Goal: Task Accomplishment & Management: Use online tool/utility

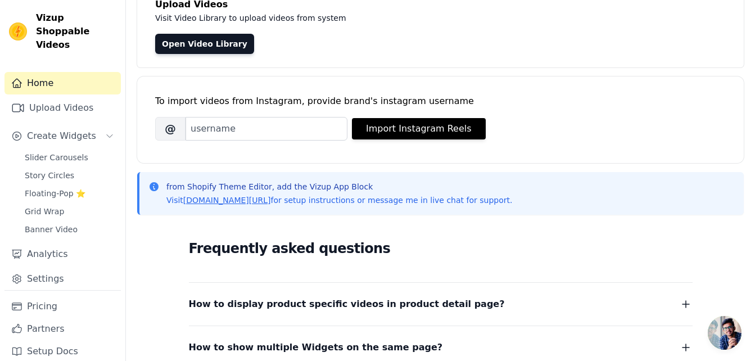
scroll to position [89, 0]
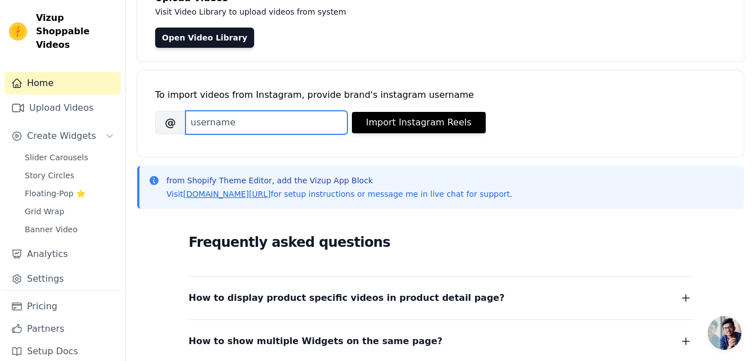
click at [248, 120] on input "Brand's Instagram Username" at bounding box center [266, 123] width 162 height 24
type input "goldnthebrand"
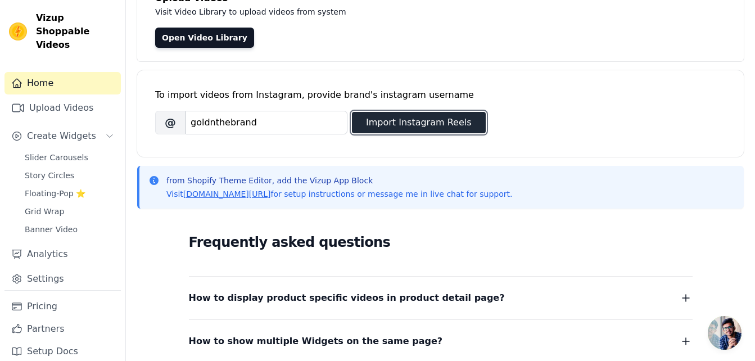
click at [357, 114] on button "Import Instagram Reels" at bounding box center [419, 122] width 134 height 21
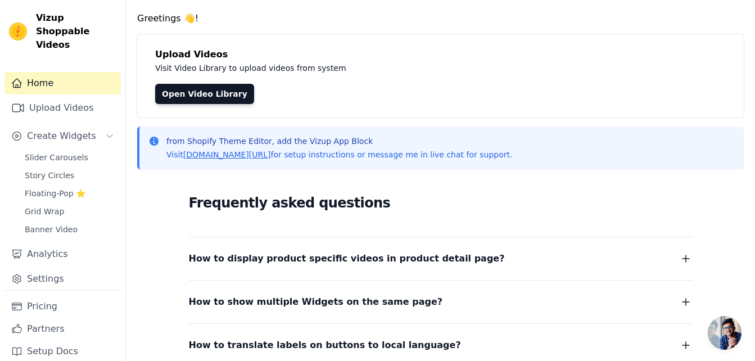
scroll to position [0, 0]
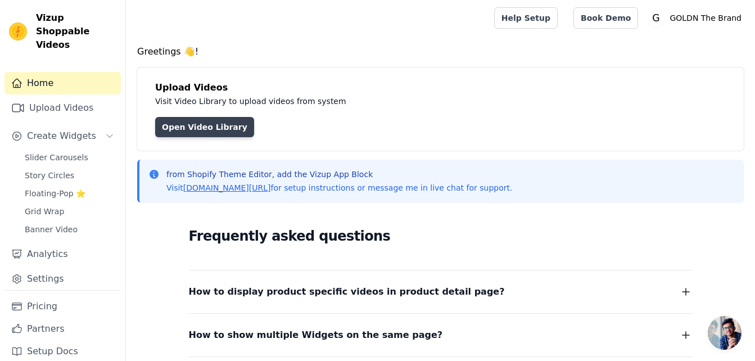
click at [215, 124] on link "Open Video Library" at bounding box center [204, 127] width 99 height 20
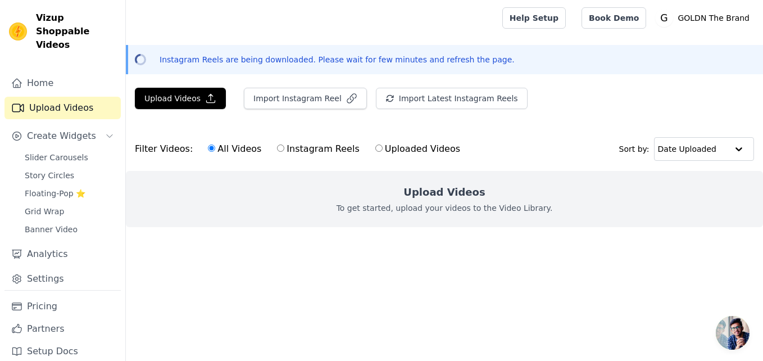
click at [293, 146] on label "Instagram Reels" at bounding box center [318, 149] width 83 height 15
click at [284, 146] on input "Instagram Reels" at bounding box center [280, 147] width 7 height 7
radio input "true"
click at [303, 93] on button "Import Instagram Reel" at bounding box center [305, 98] width 123 height 21
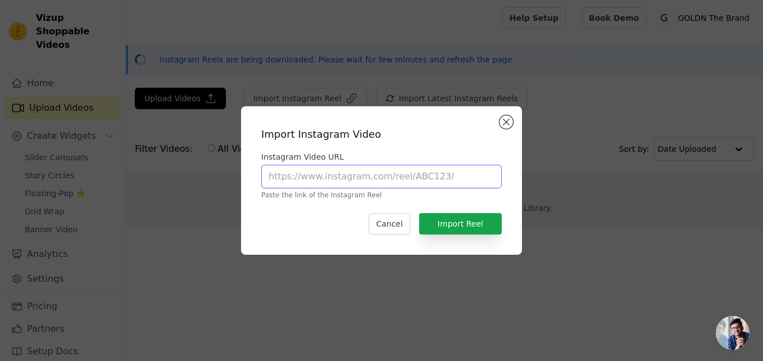
click at [324, 175] on input "Instagram Video URL" at bounding box center [381, 177] width 241 height 24
paste input "https://www.instagram.com/shopgoldnthebrand/"
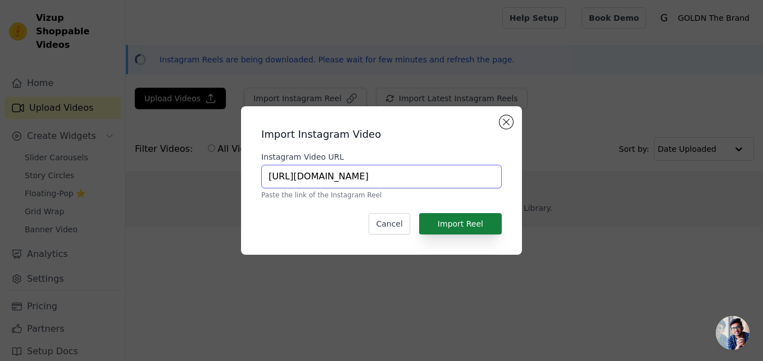
type input "https://www.instagram.com/shopgoldnthebrand/"
click at [477, 214] on button "Import Reel" at bounding box center [460, 223] width 83 height 21
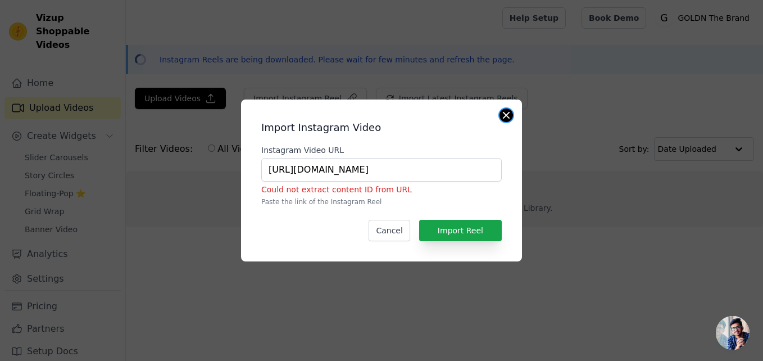
click at [505, 112] on button "Close modal" at bounding box center [506, 114] width 13 height 13
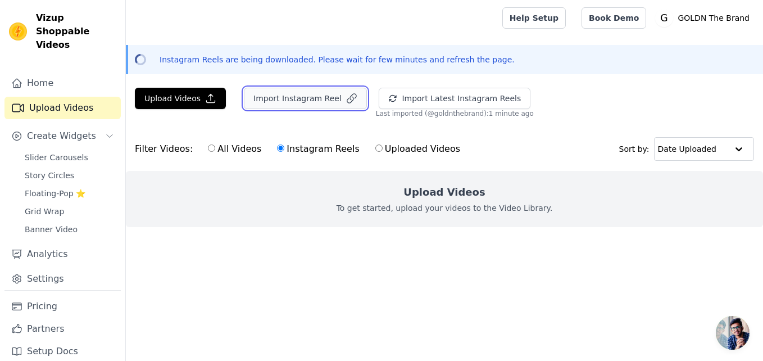
click at [311, 103] on button "Import Instagram Reel" at bounding box center [305, 98] width 123 height 21
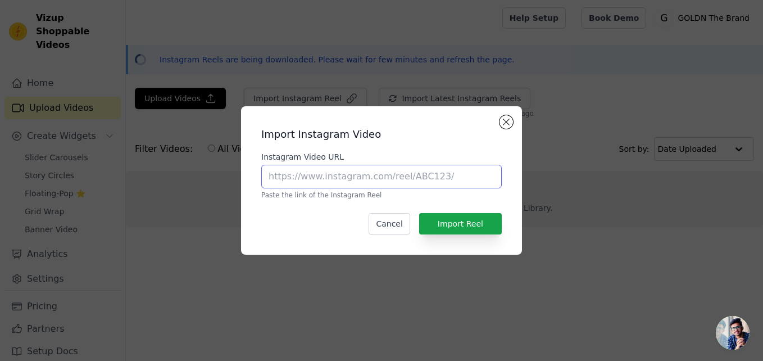
click at [346, 169] on input "Instagram Video URL" at bounding box center [381, 177] width 241 height 24
paste input "https://www.instagram.com/reel/DOtulhtj4-y/?utm_source=ig_web_copy_link&igsh=MX…"
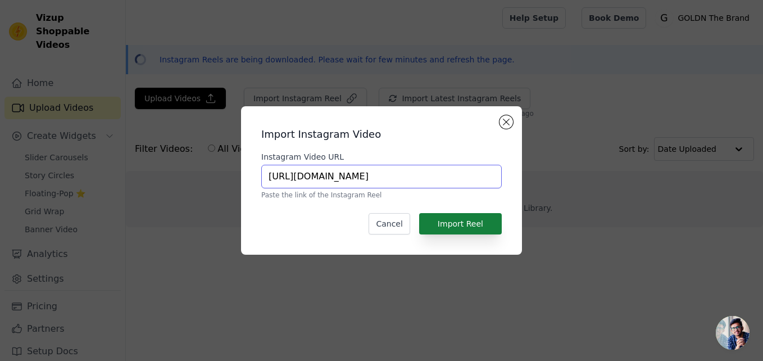
type input "https://www.instagram.com/reel/DOtulhtj4-y/?utm_source=ig_web_copy_link&igsh=MX…"
click at [474, 227] on button "Import Reel" at bounding box center [460, 223] width 83 height 21
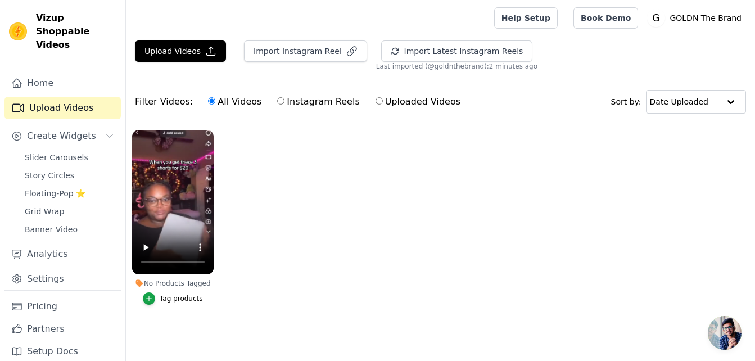
click at [182, 298] on div "Tag products" at bounding box center [181, 298] width 43 height 9
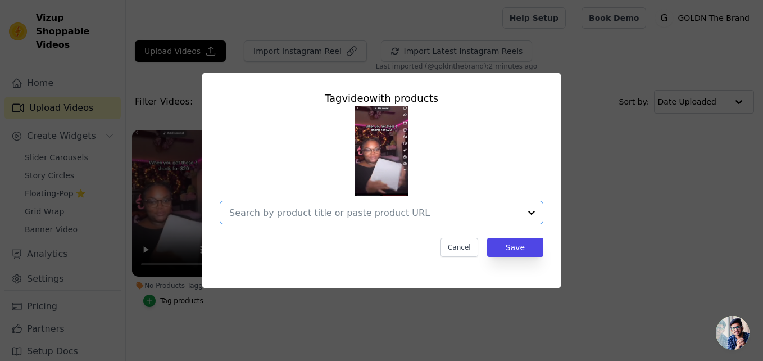
click at [333, 212] on input "No Products Tagged Tag video with products Option undefined, selected. Select i…" at bounding box center [374, 212] width 291 height 11
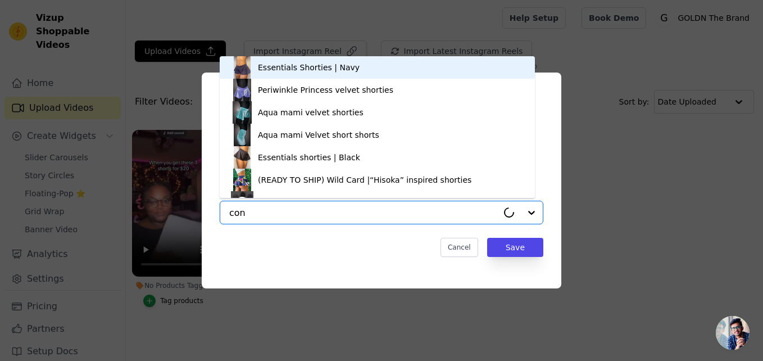
type input "conf"
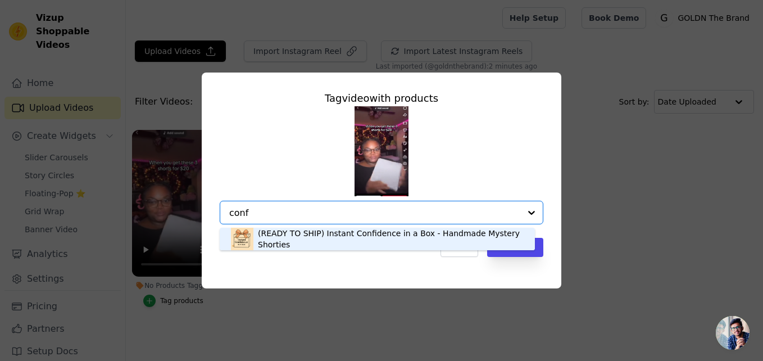
click at [328, 236] on div "(READY TO SHIP) Instant Confidence in a Box - Handmade Mystery Shorties" at bounding box center [391, 239] width 266 height 22
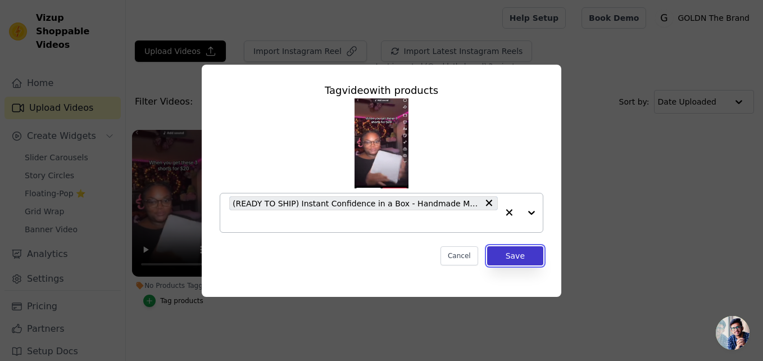
click at [523, 257] on button "Save" at bounding box center [515, 255] width 56 height 19
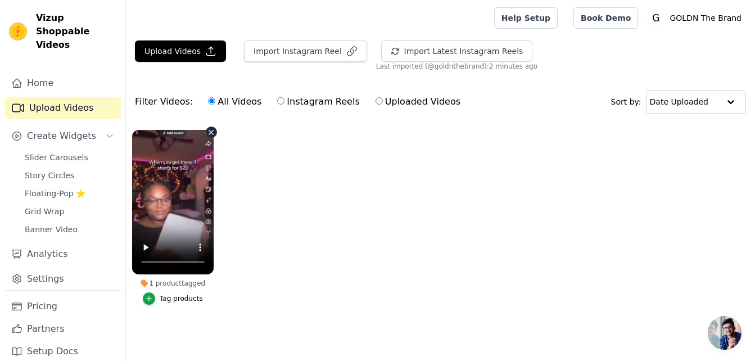
scroll to position [5, 0]
click at [56, 170] on span "Story Circles" at bounding box center [49, 175] width 49 height 11
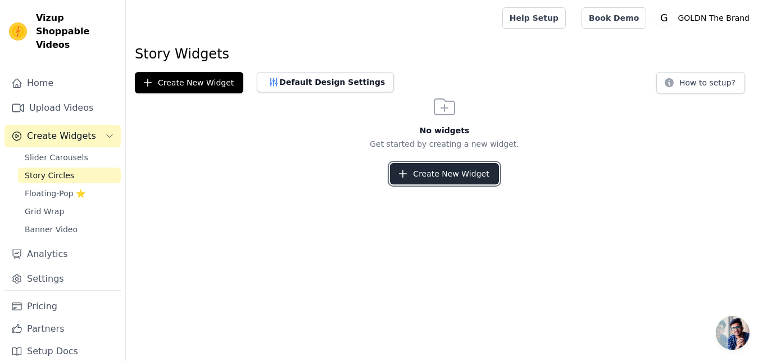
click at [430, 176] on button "Create New Widget" at bounding box center [444, 173] width 108 height 21
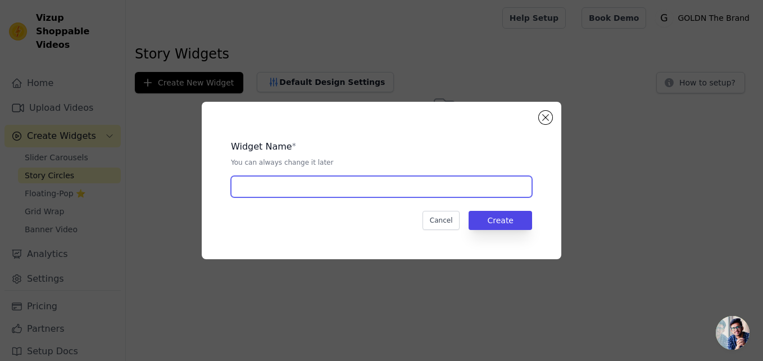
click at [360, 185] on input "text" at bounding box center [381, 186] width 301 height 21
type input "$20 mystery"
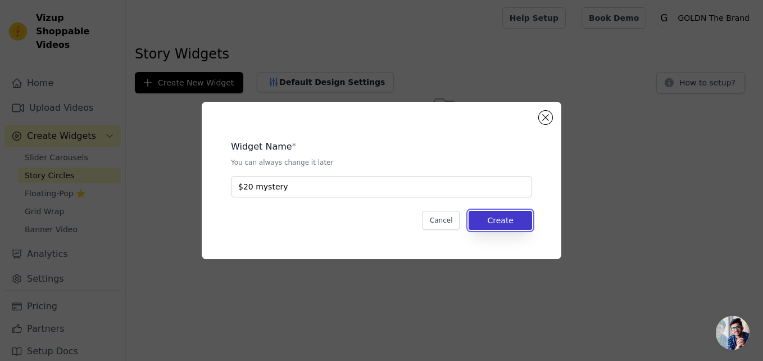
click at [501, 223] on button "Create" at bounding box center [501, 220] width 64 height 19
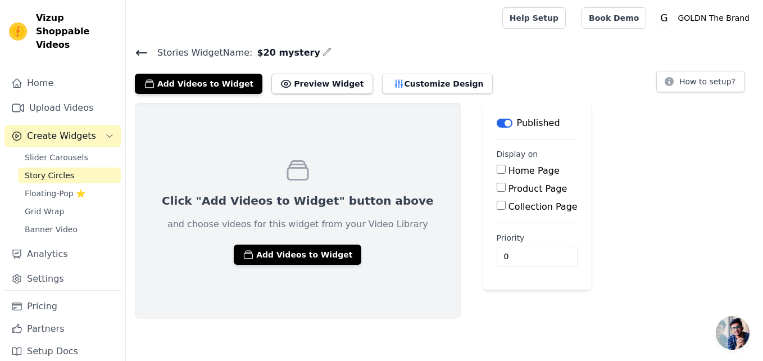
click at [497, 188] on input "Product Page" at bounding box center [501, 187] width 9 height 9
checkbox input "true"
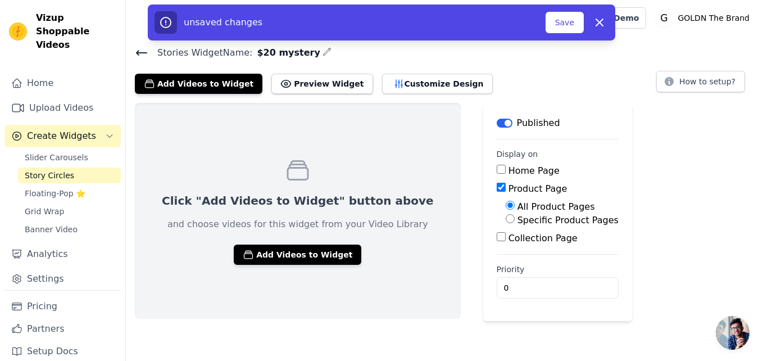
click at [518, 219] on label "Specific Product Pages" at bounding box center [568, 220] width 101 height 11
click at [506, 219] on input "Specific Product Pages" at bounding box center [510, 218] width 9 height 9
radio input "true"
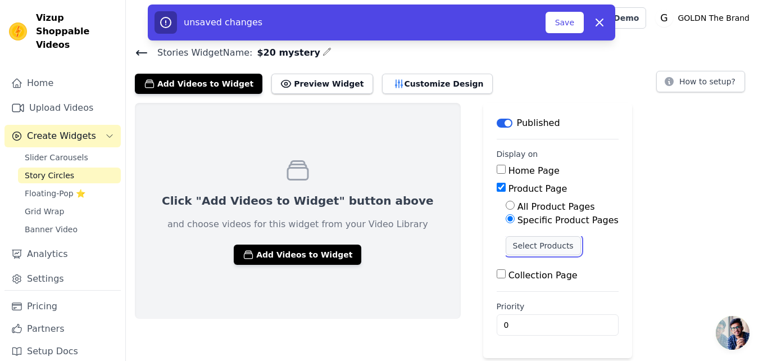
click at [506, 239] on button "Select Products" at bounding box center [543, 245] width 75 height 19
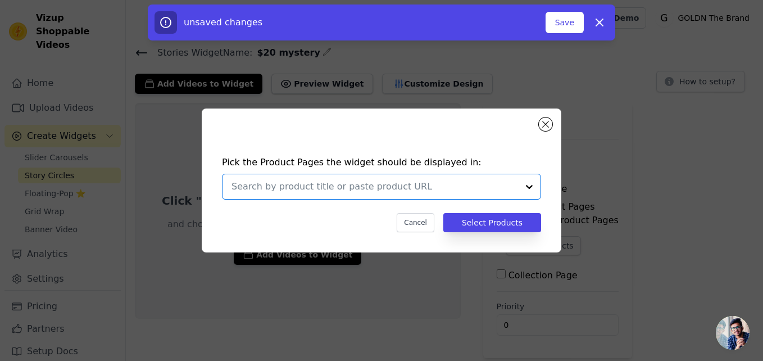
click at [354, 188] on input "text" at bounding box center [375, 186] width 287 height 13
type input "con"
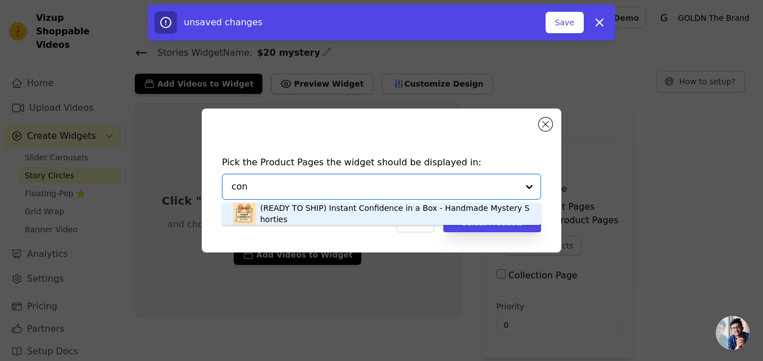
click at [354, 216] on div "(READY TO SHIP) Instant Confidence in a Box - Handmade Mystery Shorties" at bounding box center [395, 213] width 270 height 22
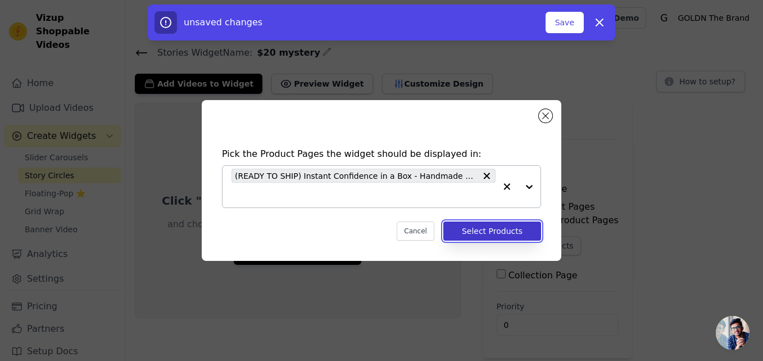
click at [467, 234] on button "Select Products" at bounding box center [492, 230] width 98 height 19
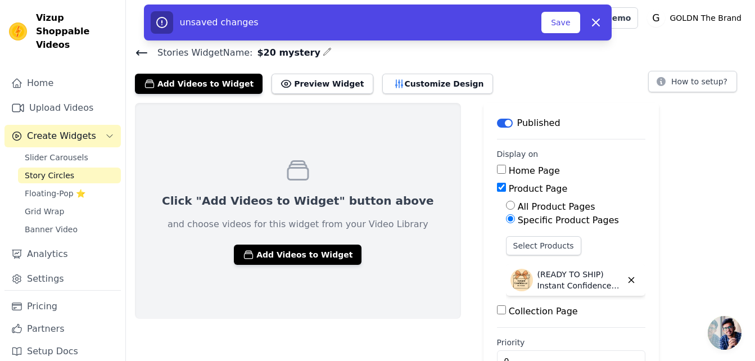
scroll to position [33, 0]
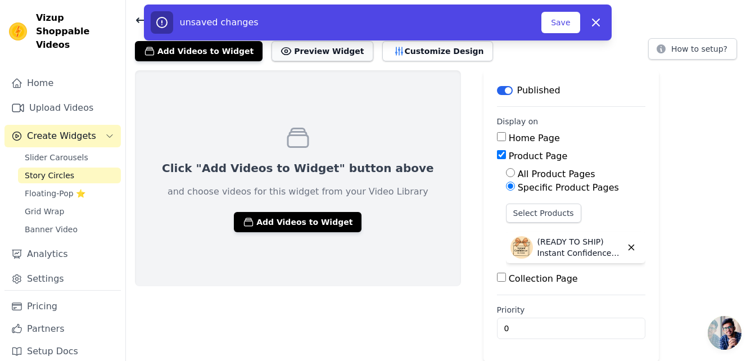
click at [298, 53] on button "Preview Widget" at bounding box center [321, 51] width 101 height 20
click at [541, 324] on input "0" at bounding box center [571, 328] width 148 height 21
click at [574, 322] on input "1" at bounding box center [571, 328] width 148 height 21
click at [574, 322] on input "2" at bounding box center [571, 328] width 148 height 21
click at [574, 322] on input "3" at bounding box center [571, 328] width 148 height 21
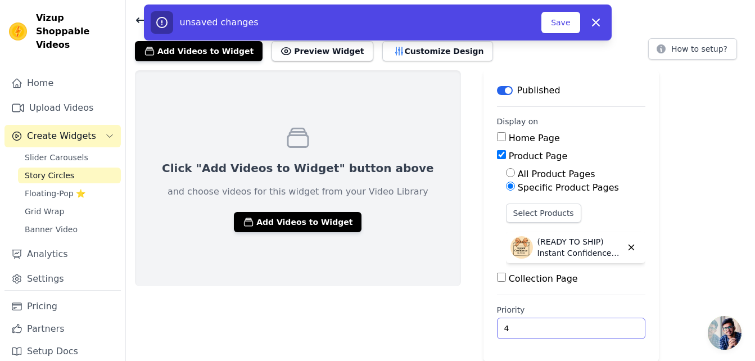
click at [574, 322] on input "4" at bounding box center [571, 328] width 148 height 21
click at [574, 322] on input "5" at bounding box center [571, 328] width 148 height 21
click at [574, 322] on input "23" at bounding box center [571, 328] width 148 height 21
type input "0"
click at [577, 330] on input "0" at bounding box center [571, 328] width 148 height 21
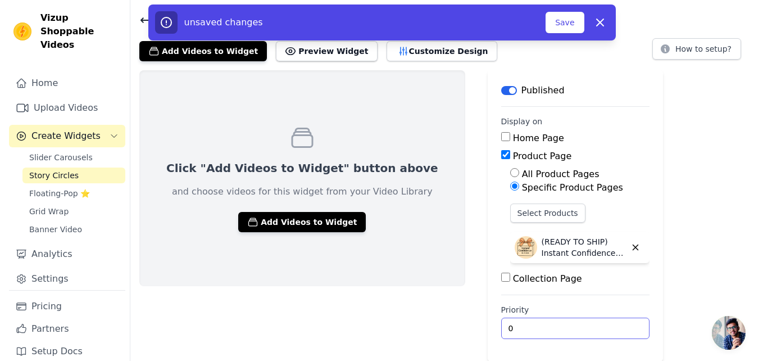
scroll to position [0, 0]
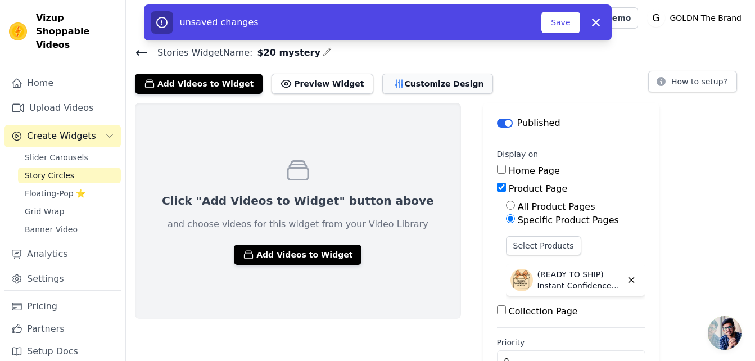
click at [396, 89] on button "Customize Design" at bounding box center [437, 84] width 111 height 20
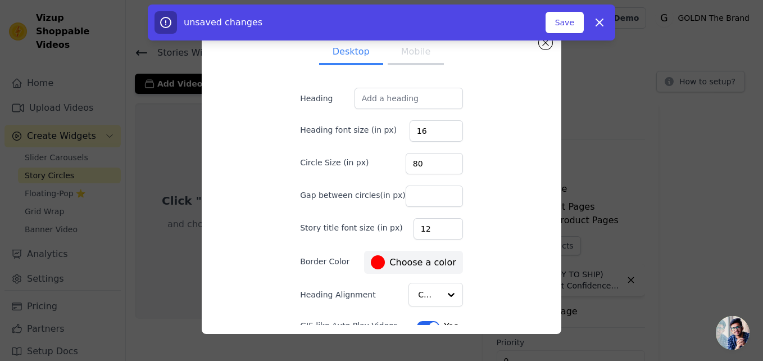
click at [528, 202] on div "Desktop Mobile Heading Heading font size (in px) 16 Circle Size (in px) 80 Gap …" at bounding box center [382, 180] width 342 height 289
click at [416, 60] on button "Mobile" at bounding box center [416, 52] width 56 height 25
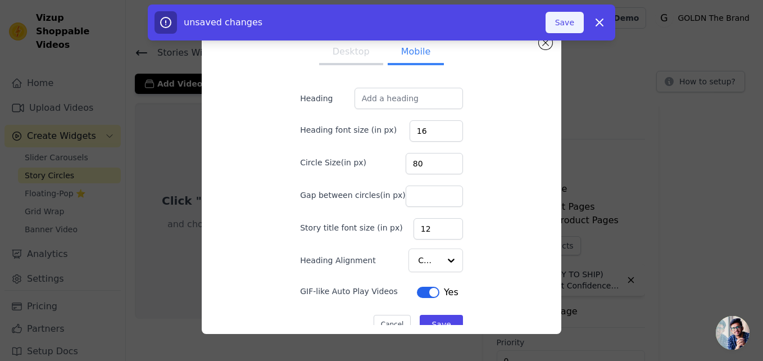
click at [564, 21] on button "Save" at bounding box center [565, 22] width 38 height 21
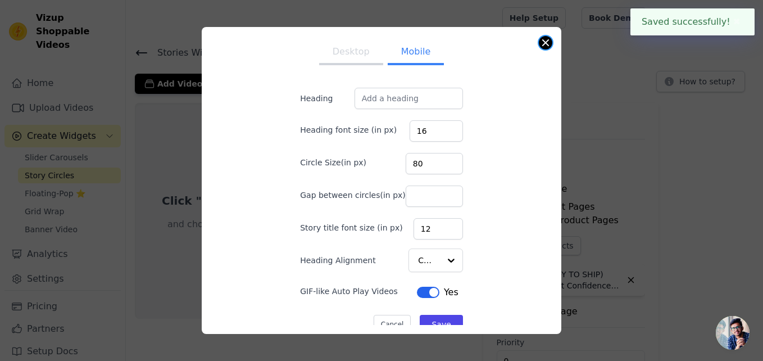
click at [550, 44] on button "Close modal" at bounding box center [545, 42] width 13 height 13
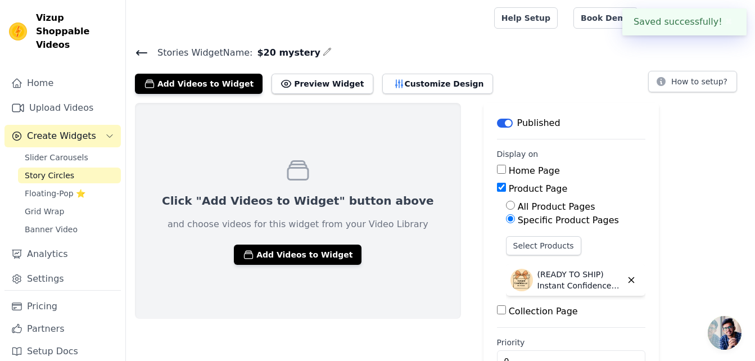
scroll to position [33, 0]
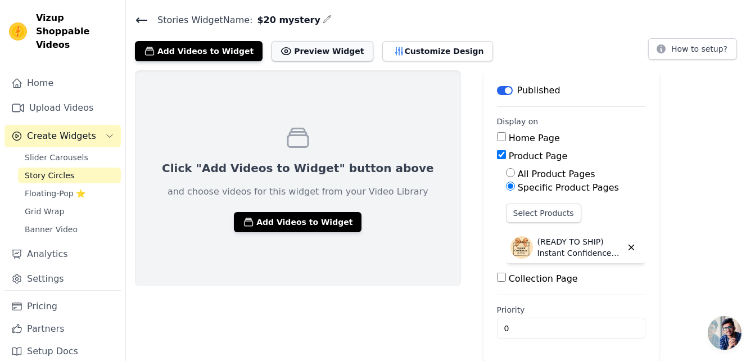
click at [297, 51] on button "Preview Widget" at bounding box center [321, 51] width 101 height 20
click at [64, 343] on link "Setup Docs" at bounding box center [62, 351] width 116 height 22
click at [283, 218] on button "Add Videos to Widget" at bounding box center [298, 222] width 128 height 20
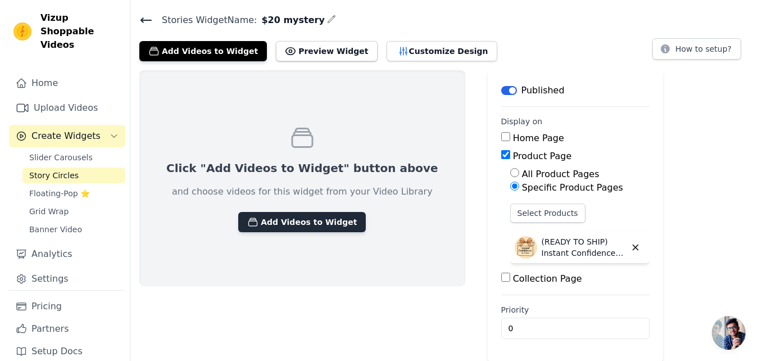
scroll to position [0, 0]
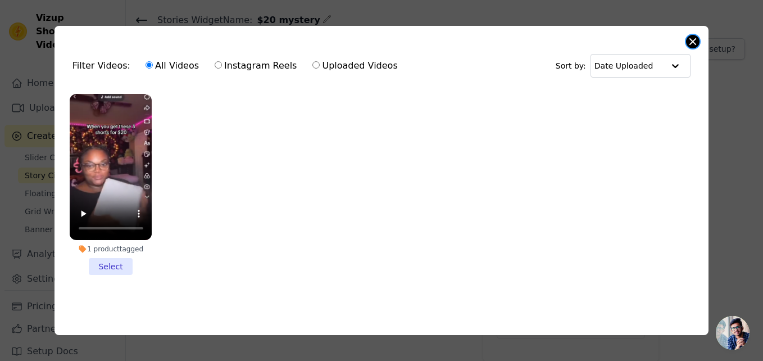
click at [695, 37] on button "Close modal" at bounding box center [692, 41] width 13 height 13
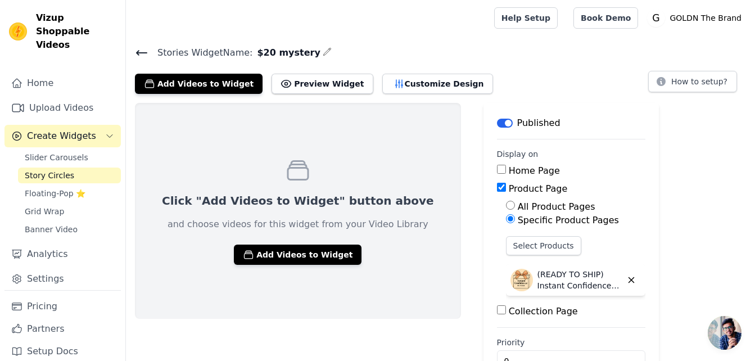
scroll to position [33, 0]
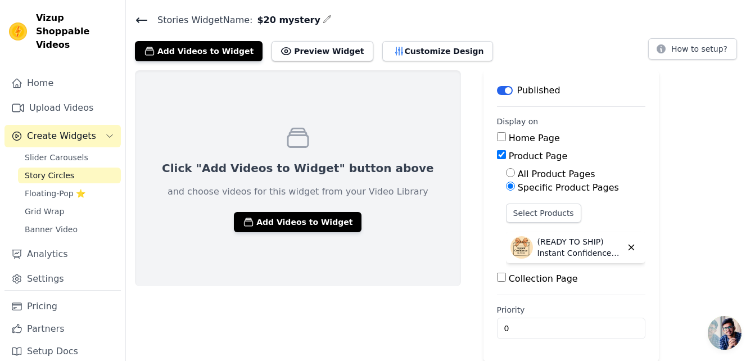
click at [724, 333] on span "Open chat" at bounding box center [725, 333] width 34 height 34
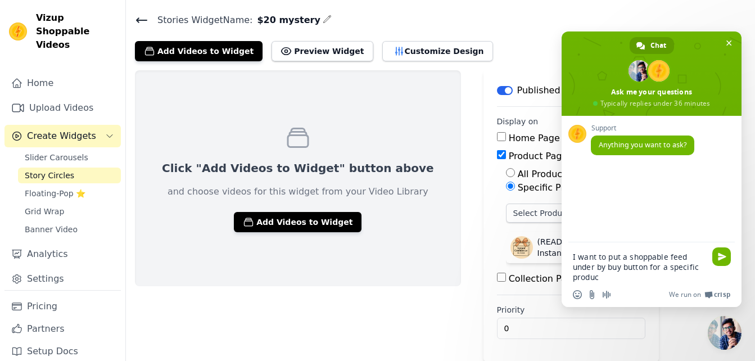
type textarea "I want to put a shoppable feed under by buy button for a specific product"
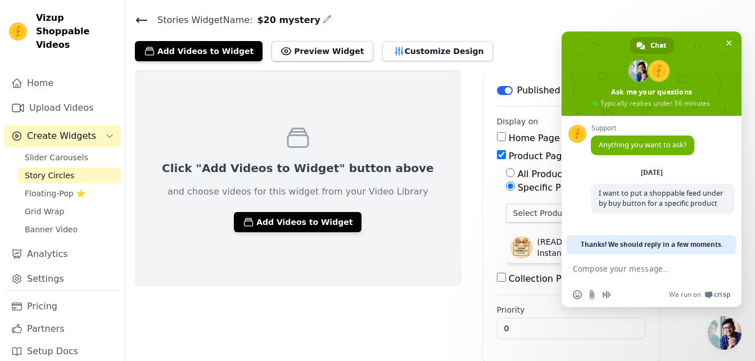
scroll to position [2, 0]
click at [67, 152] on span "Slider Carousels" at bounding box center [57, 157] width 64 height 11
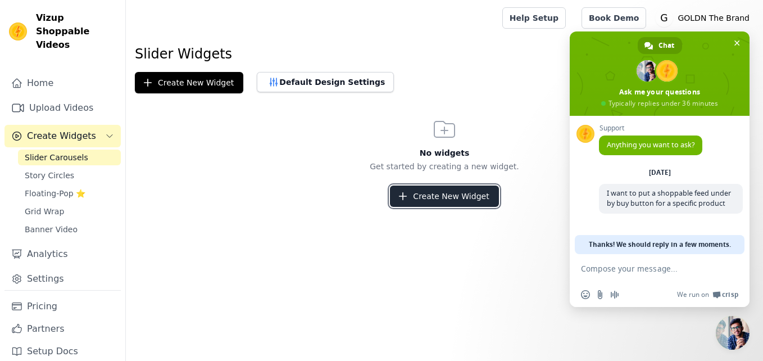
click at [422, 194] on button "Create New Widget" at bounding box center [444, 195] width 108 height 21
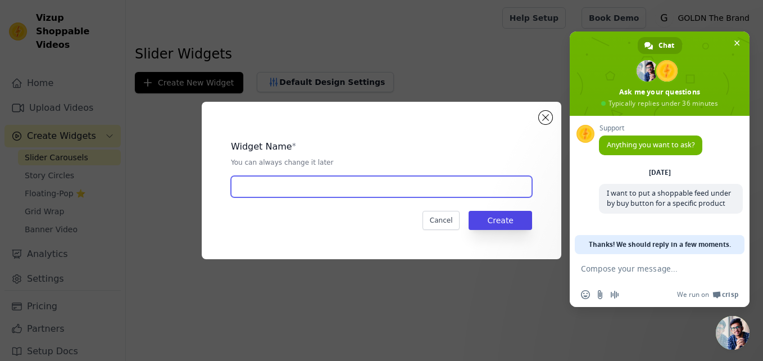
click at [324, 193] on input "text" at bounding box center [381, 186] width 301 height 21
type input "$20 mystery"
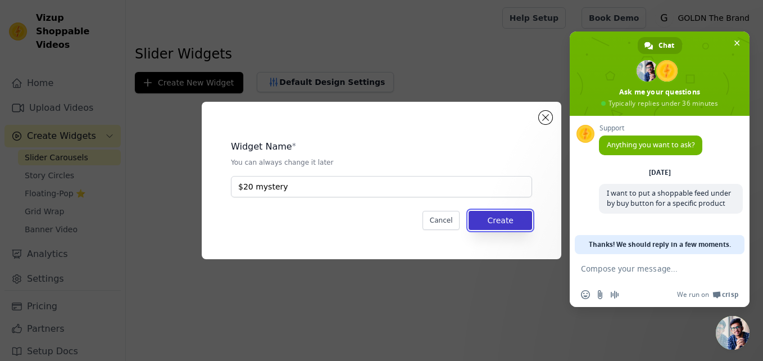
click at [507, 217] on button "Create" at bounding box center [501, 220] width 64 height 19
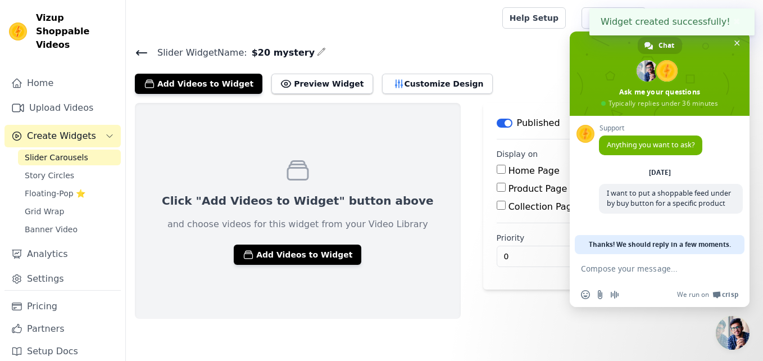
click at [497, 196] on div "Home Page Product Page Collection Page" at bounding box center [537, 188] width 81 height 49
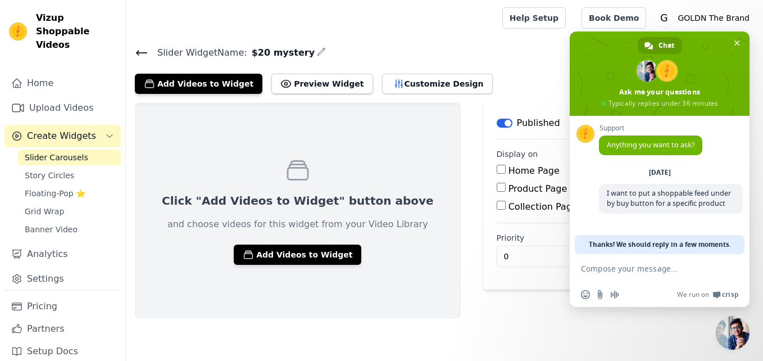
click at [497, 192] on div "Product Page" at bounding box center [537, 188] width 81 height 13
click at [497, 187] on input "Product Page" at bounding box center [501, 187] width 9 height 9
checkbox input "true"
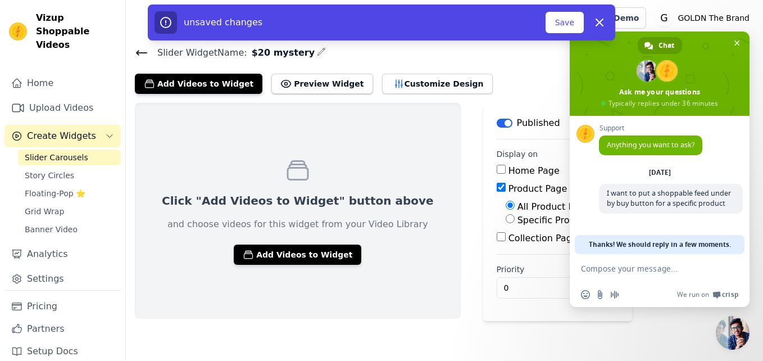
click at [506, 220] on input "Specific Product Pages" at bounding box center [510, 218] width 9 height 9
radio input "true"
click at [506, 247] on button "Select Products" at bounding box center [543, 245] width 75 height 19
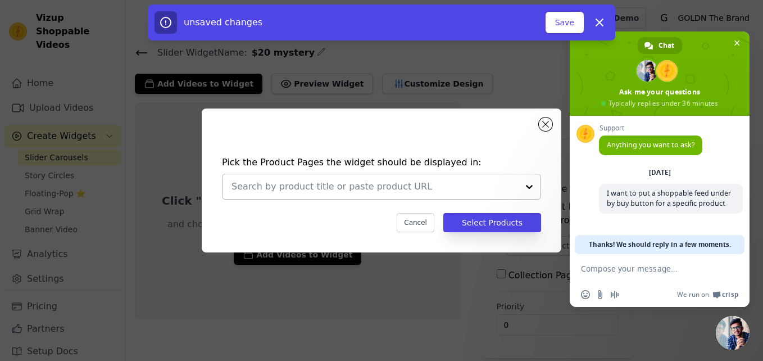
click at [381, 191] on input "text" at bounding box center [375, 186] width 287 height 13
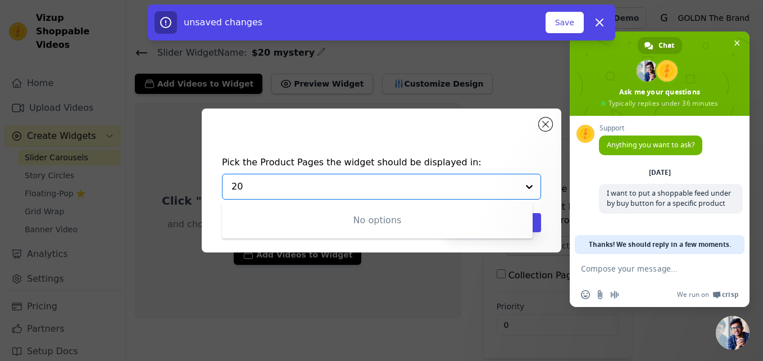
type input "2"
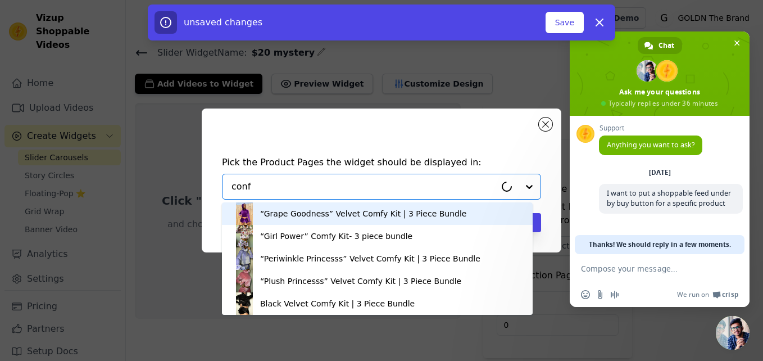
type input "confi"
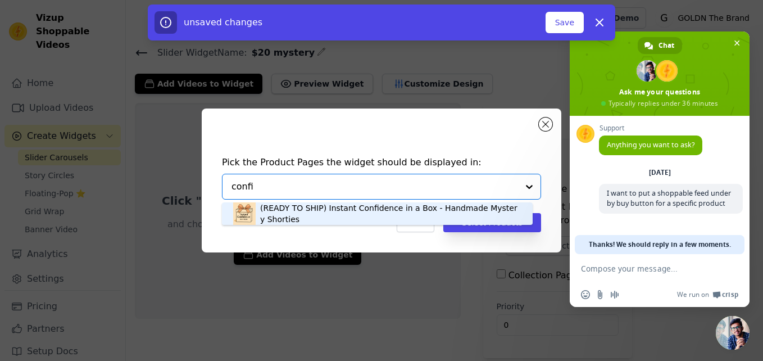
click at [334, 216] on div "(READY TO SHIP) Instant Confidence in a Box - Handmade Mystery Shorties" at bounding box center [390, 213] width 261 height 22
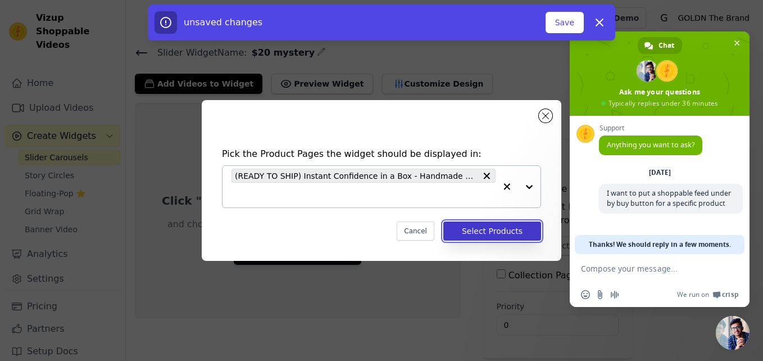
click at [452, 230] on button "Select Products" at bounding box center [492, 230] width 98 height 19
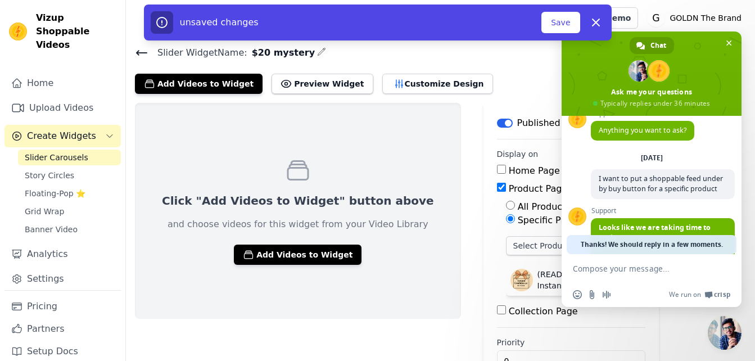
scroll to position [33, 0]
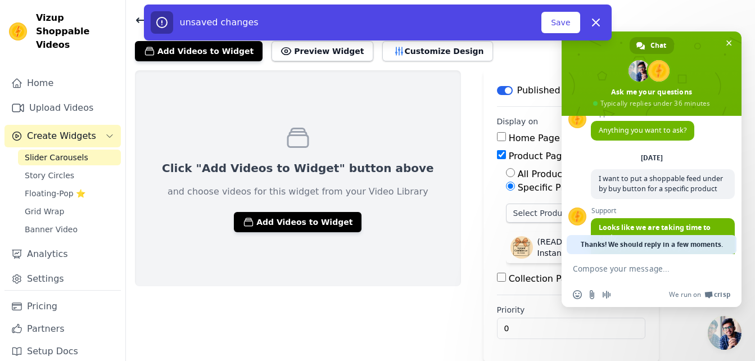
click at [724, 25] on div "unsaved changes Save Dismiss" at bounding box center [377, 22] width 755 height 36
click at [549, 25] on button "Save" at bounding box center [560, 22] width 38 height 21
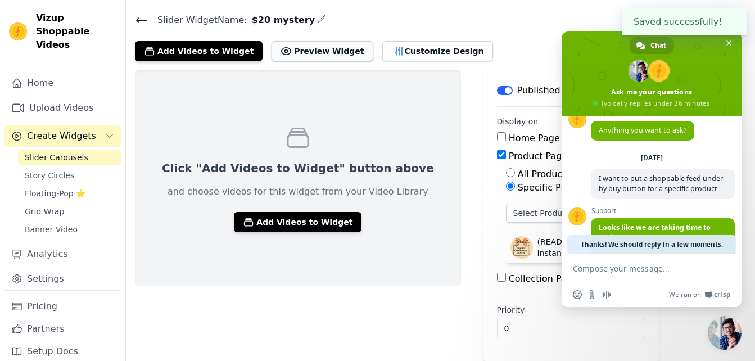
click at [305, 60] on button "Preview Widget" at bounding box center [321, 51] width 101 height 20
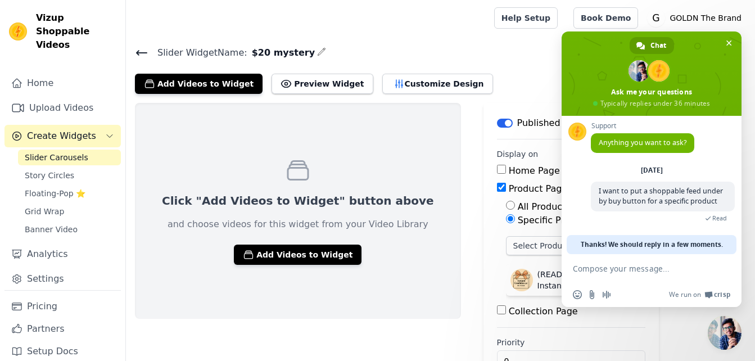
scroll to position [12, 0]
click at [297, 83] on button "Preview Widget" at bounding box center [321, 84] width 101 height 20
click at [614, 269] on textarea "Compose your message..." at bounding box center [639, 269] width 133 height 10
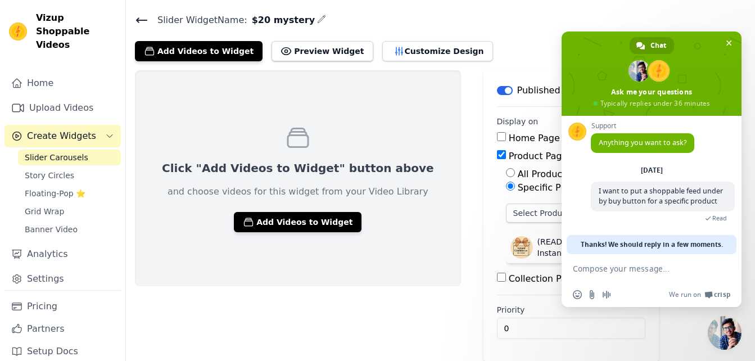
click at [483, 248] on main "Label Published Display on Home Page Product Page All Product Pages Specific Pr…" at bounding box center [570, 215] width 175 height 291
click at [615, 265] on textarea "Compose your message..." at bounding box center [639, 269] width 133 height 10
click at [76, 270] on link "Settings" at bounding box center [62, 279] width 116 height 22
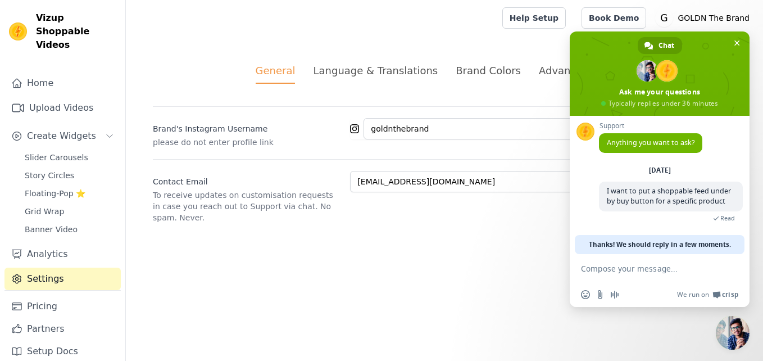
click at [484, 75] on div "Brand Colors" at bounding box center [488, 70] width 65 height 15
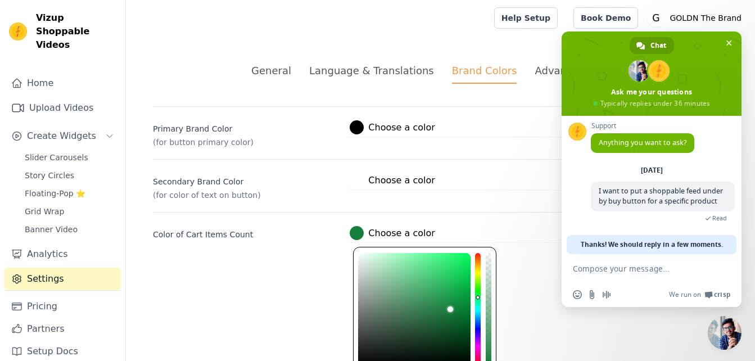
click at [357, 227] on div at bounding box center [357, 233] width 14 height 14
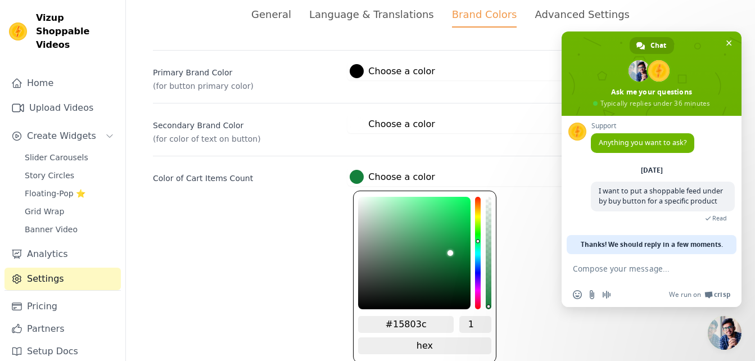
type input "#14802d"
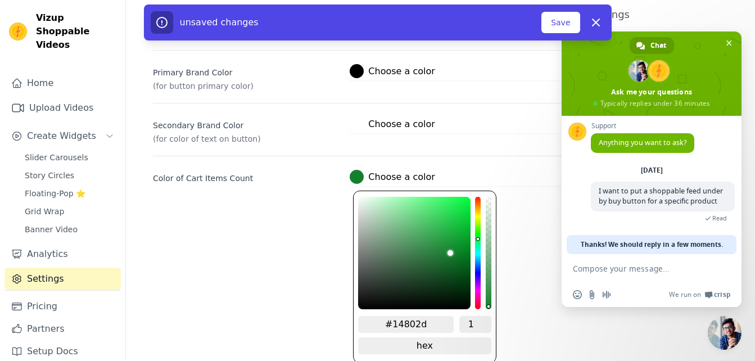
type input "#3c8014"
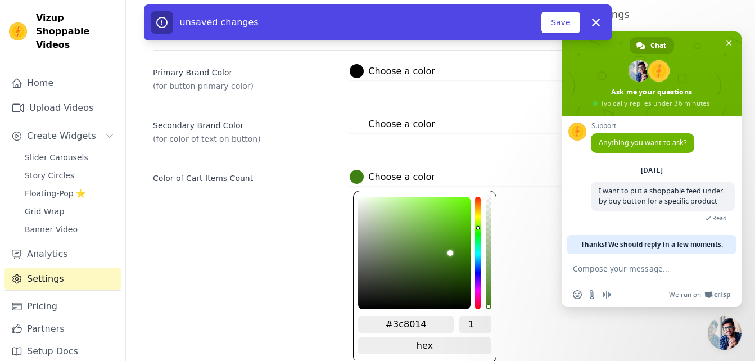
type input "#458014"
type input "#488014"
type input "#4c8014"
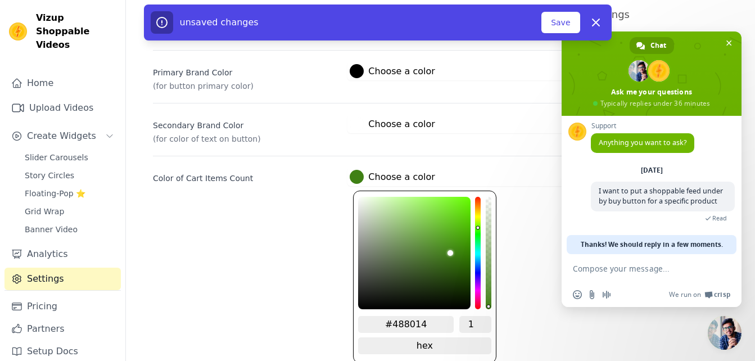
type input "#4c8014"
type input "#4f8014"
type input "#518014"
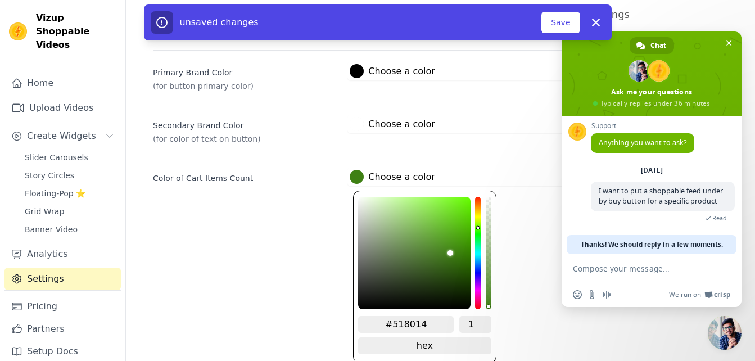
type input "#558014"
type input "#588014"
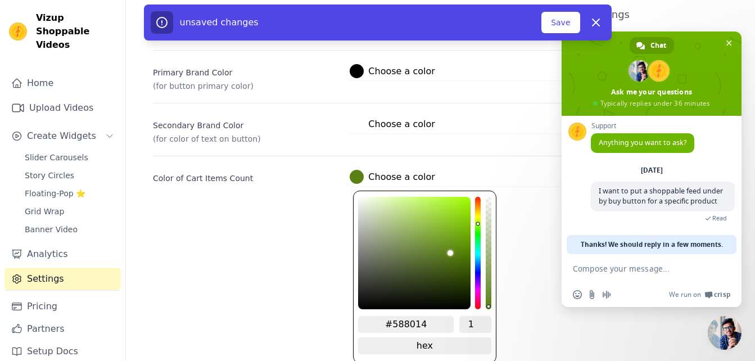
type input "#5c8014"
type input "#5f8014"
type input "#718014"
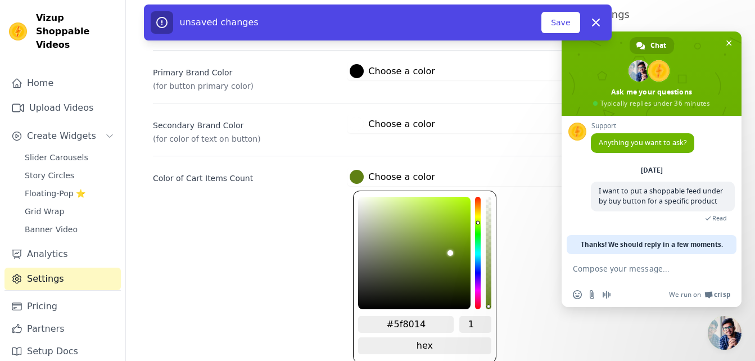
type input "#718014"
type input "#758014"
type input "#788014"
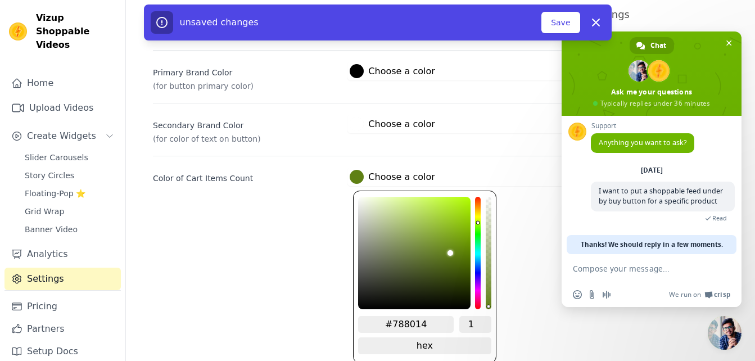
type input "#7c8014"
type input "#807e14"
type input "#807a14"
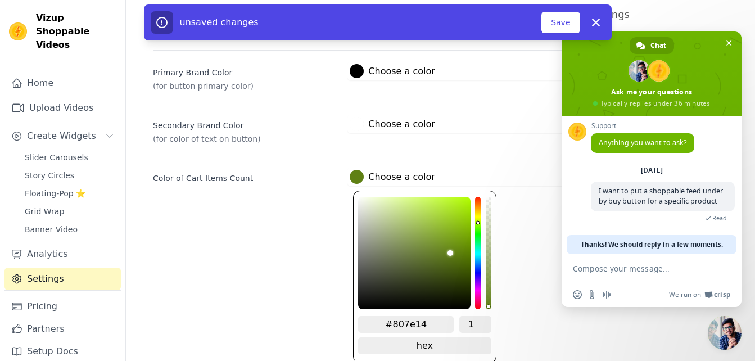
type input "#807a14"
type input "#807714"
type input "#806f14"
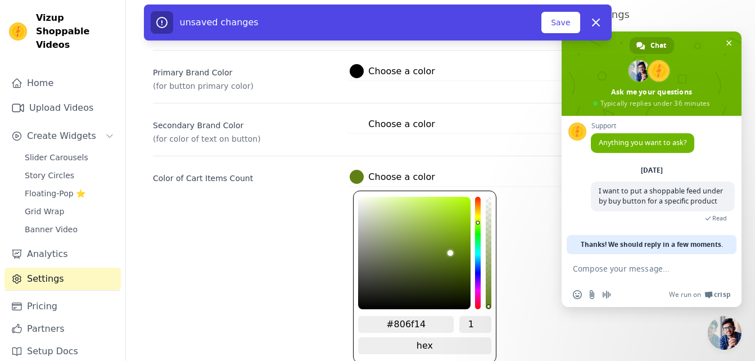
type input "#806e14"
type input "#806a14"
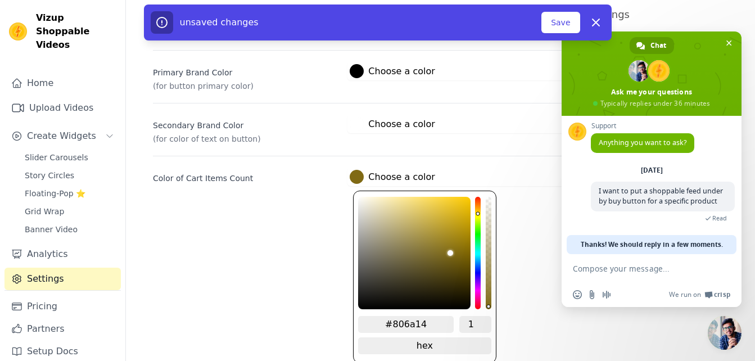
type input "#806714"
type input "#806314"
type input "#805f14"
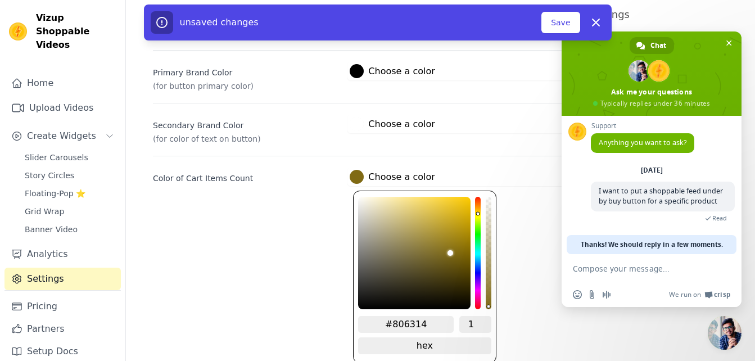
type input "#805f14"
type input "#805e14"
type input "#805a14"
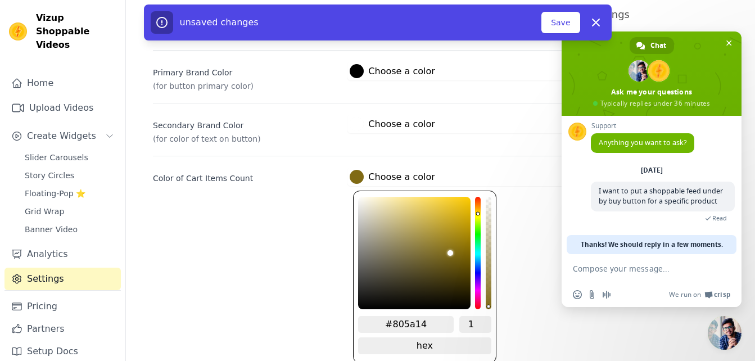
type input "#805614"
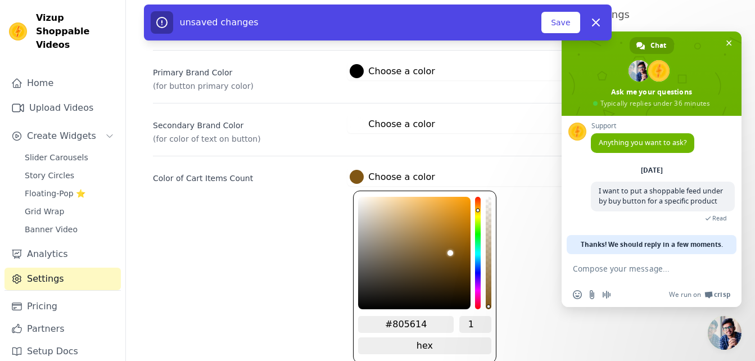
type input "#805f14"
type input "#806314"
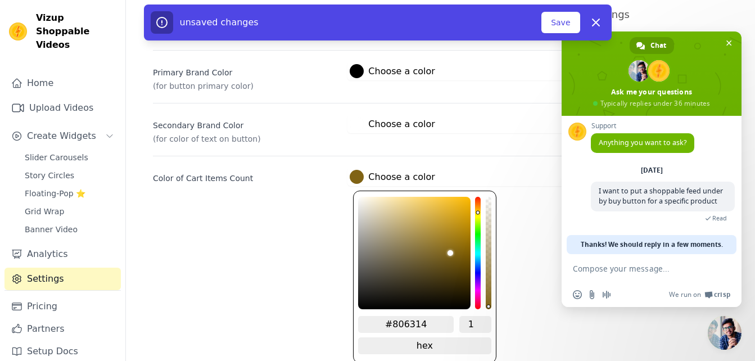
type input "#806714"
drag, startPoint x: 478, startPoint y: 237, endPoint x: 482, endPoint y: 210, distance: 27.8
click at [482, 210] on div "#806714 1 hex change to rgb" at bounding box center [424, 277] width 143 height 173
type input "#856c18"
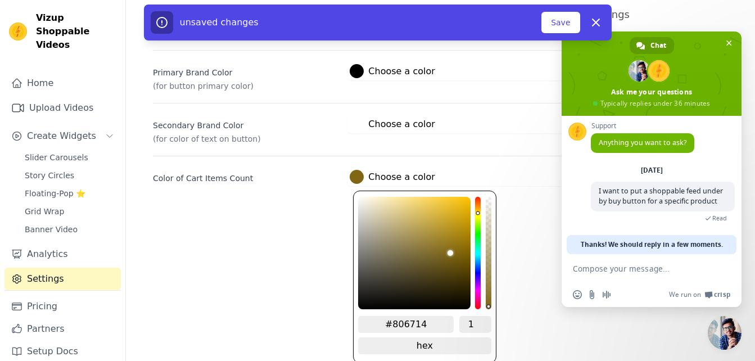
type input "#856c18"
type input "#cfa312"
type input "#e0b011"
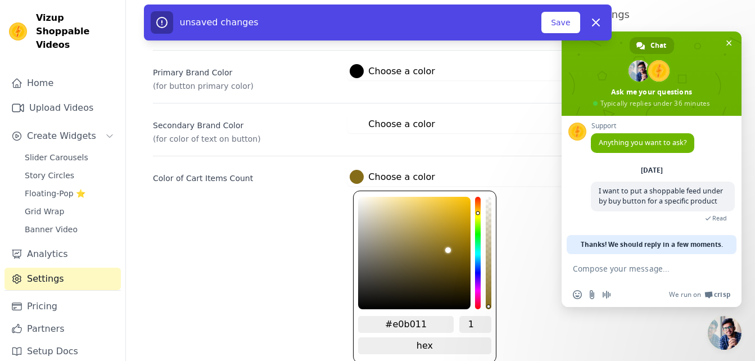
type input "#e4b311"
type input "#eab711"
type input "#edb911"
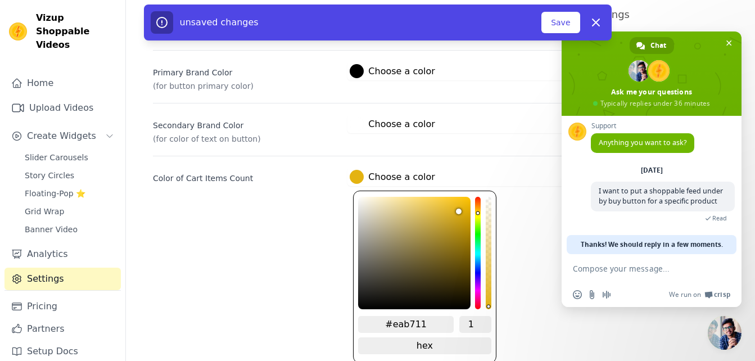
type input "#edb911"
type input "#f5c00f"
type input "#fcc510"
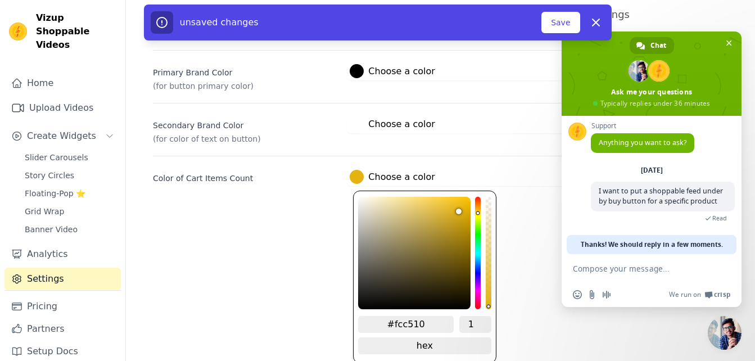
type input "#ffc70e"
type input "#ffc70d"
type input "#ffd139"
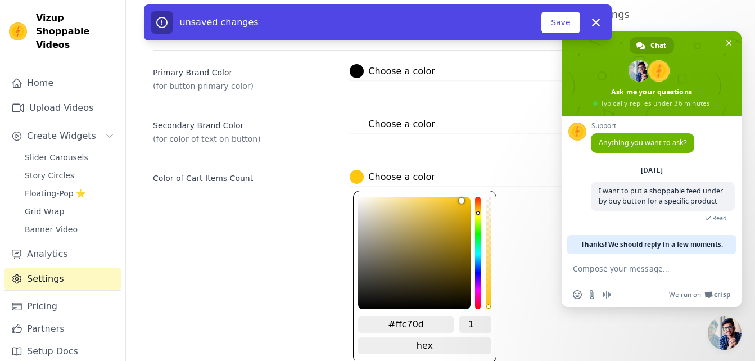
type input "#ffd139"
type input "#ffd13b"
type input "#ffd23c"
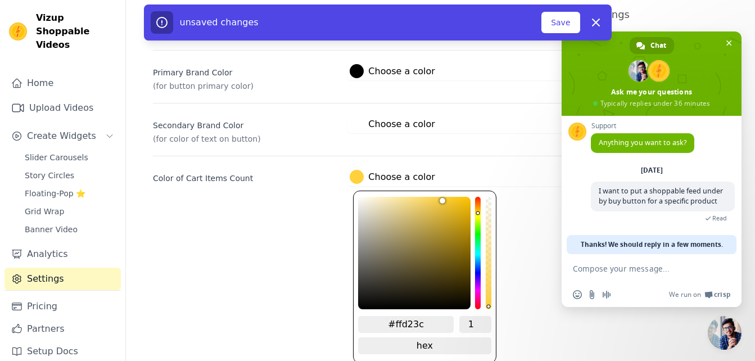
type input "#ffd23f"
type input "#ffd240"
type input "#ffd341"
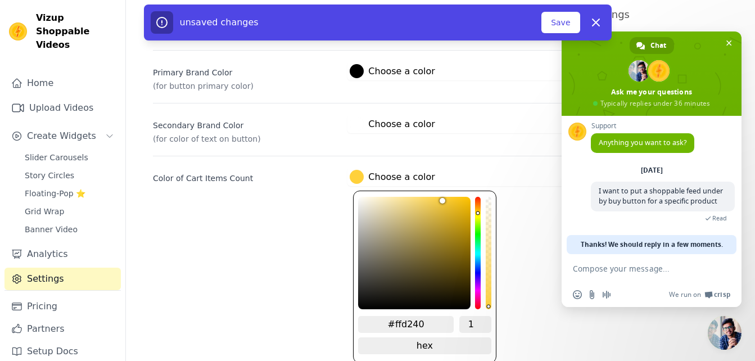
type input "#ffd341"
type input "#ffd343"
type input "#ffd344"
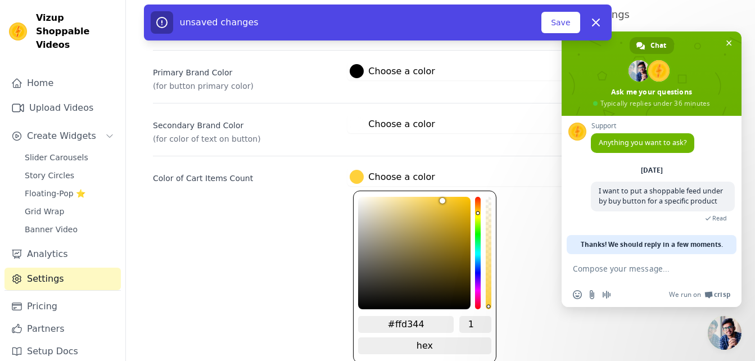
type input "#ffd445"
type input "#ffd447"
type input "#ffd448"
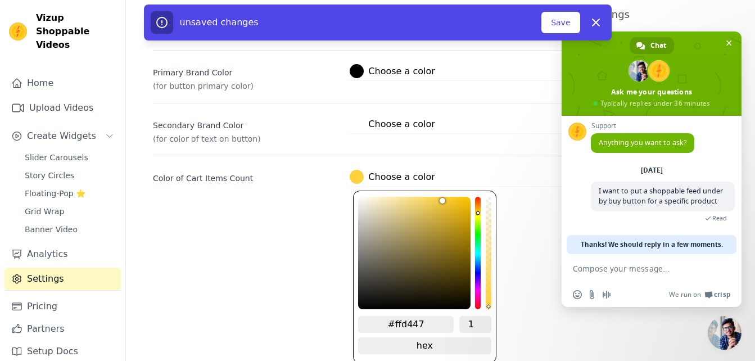
type input "#ffd448"
type input "#ffd549"
type input "#ffd54a"
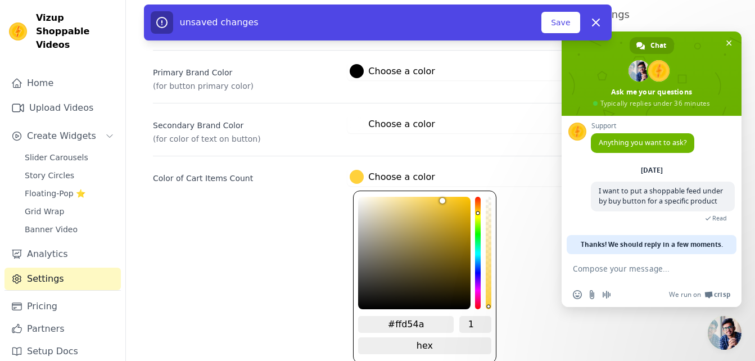
type input "#ffd54c"
type input "#ffd54d"
type input "#ffc815"
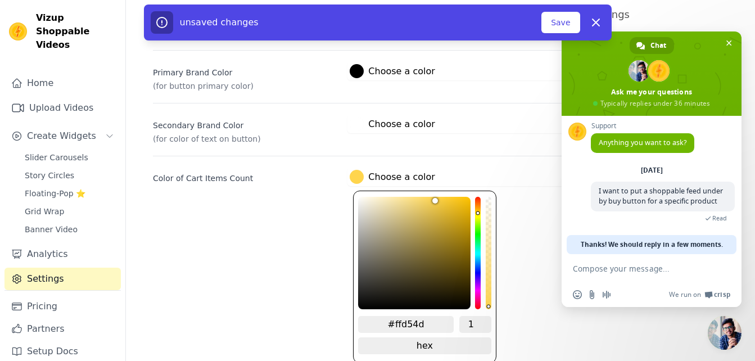
type input "#ffc815"
type input "#ffc60b"
type input "#ffc403"
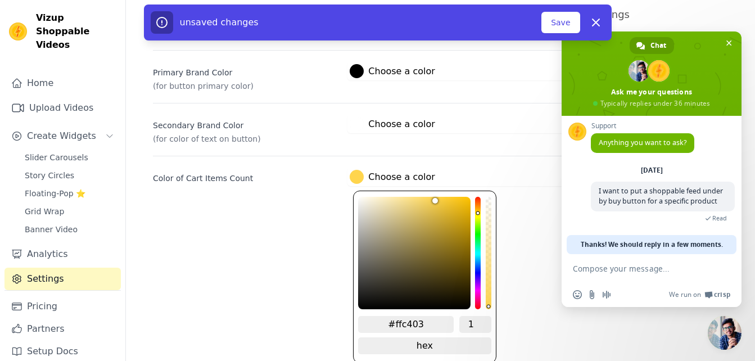
type input "#ffc300"
type input "#e1ad00"
type input "#e0ac00"
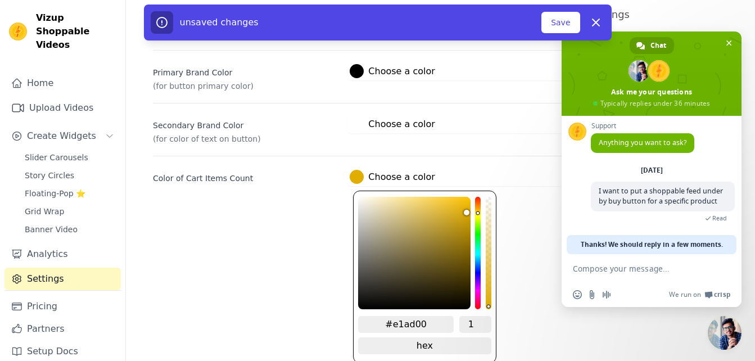
type input "#e0ac00"
type input "#ddaa00"
type input "#dba800"
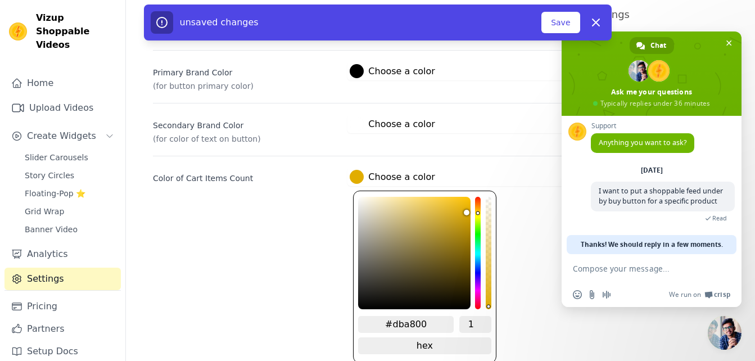
type input "#d9a700"
type input "#d7a500"
type input "#d4a300"
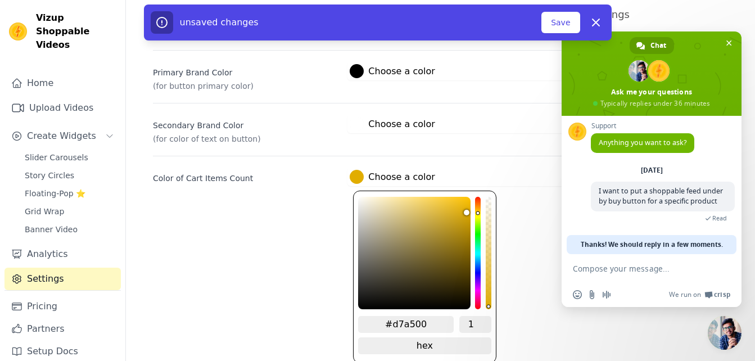
type input "#d4a300"
type input "#d2a100"
type input "#c99a00"
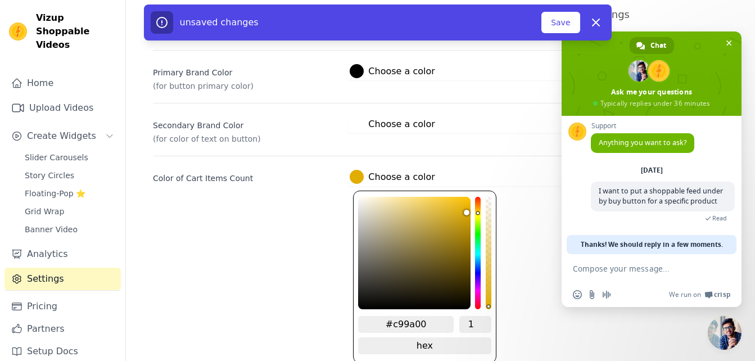
type input "#bb8f00"
type input "#b78c00"
type input "#b68b00"
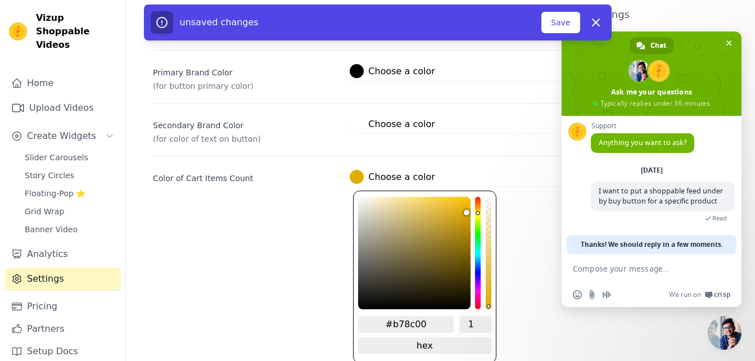
type input "#b68b00"
type input "#b38900"
type input "#b28800"
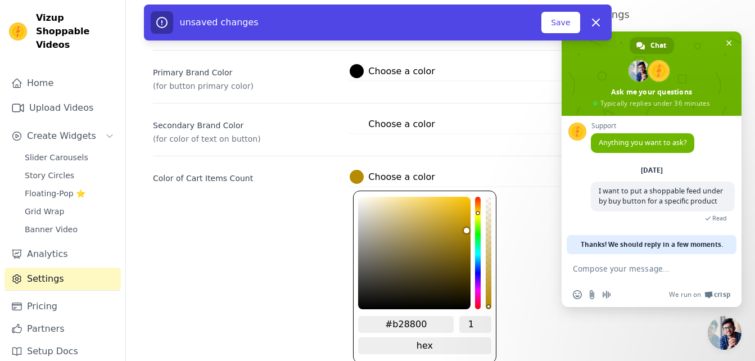
type input "#b18700"
type input "#b68b00"
type input "#d0a000"
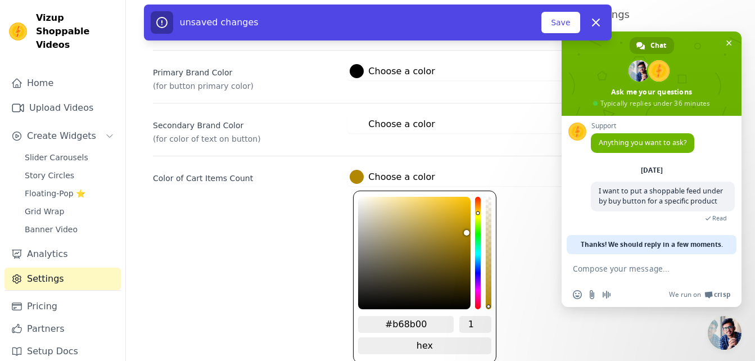
type input "#d0a000"
type input "#f7bd00"
type input "#fbc000"
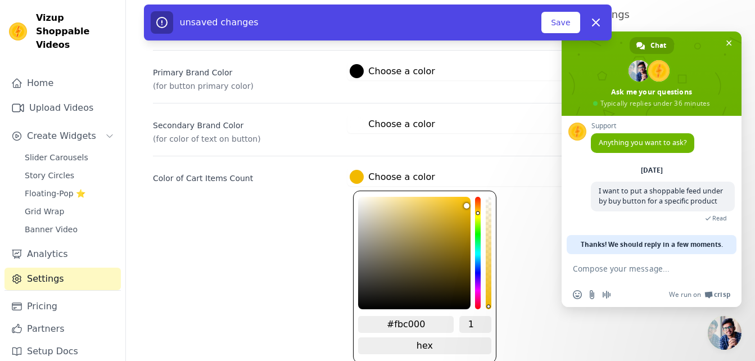
type input "#fdc200"
type input "#ffc300"
type input "#ffc400"
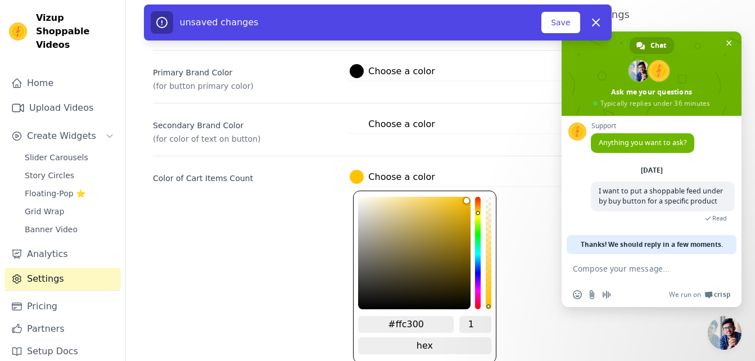
type input "#ffc400"
type input "#ffc403"
type input "#ffc506"
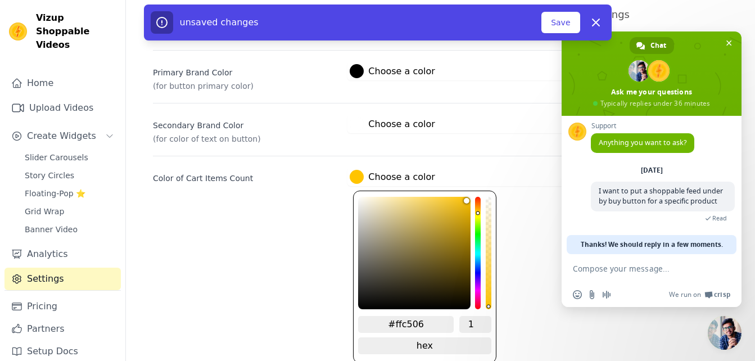
type input "#ffc609"
type input "#ffc60b"
type input "#ffc60c"
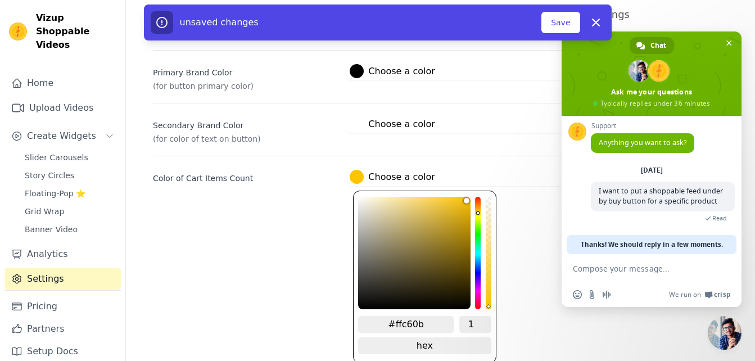
type input "#ffc60c"
type input "#ffc70e"
type input "#ffc710"
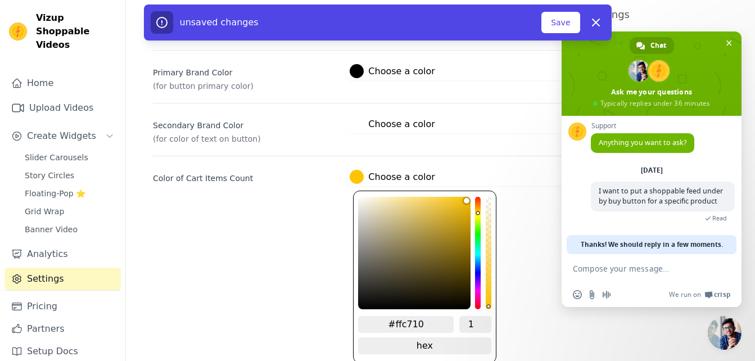
type input "#ffc711"
type input "#ffc812"
type input "#ffc814"
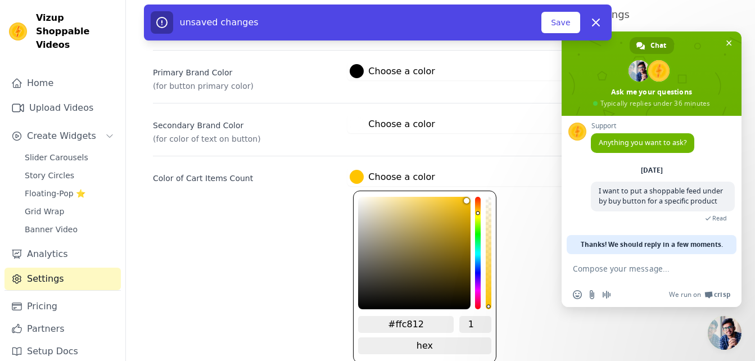
type input "#ffc814"
type input "#ffc815"
drag, startPoint x: 451, startPoint y: 249, endPoint x: 479, endPoint y: 206, distance: 51.4
click at [479, 206] on div "#e6b000 1 hex change to rgb" at bounding box center [424, 277] width 143 height 173
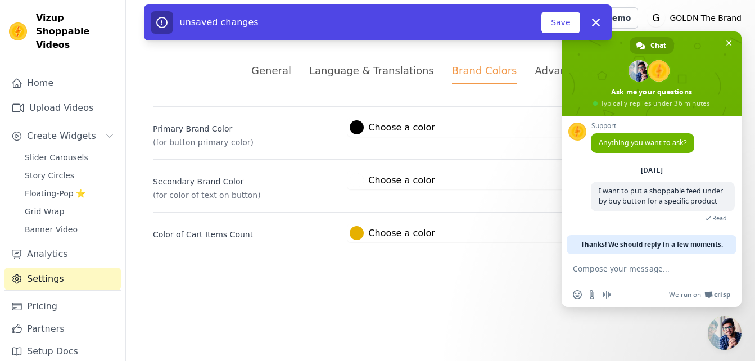
scroll to position [0, 0]
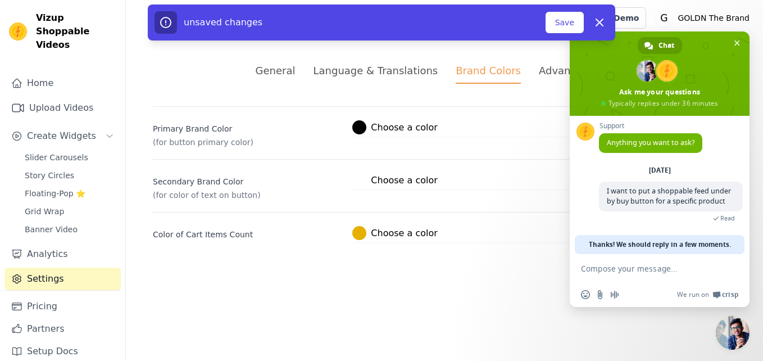
click at [481, 141] on div "Primary Brand Color (for button primary color) #000000 Choose a color #000000 1…" at bounding box center [444, 174] width 583 height 136
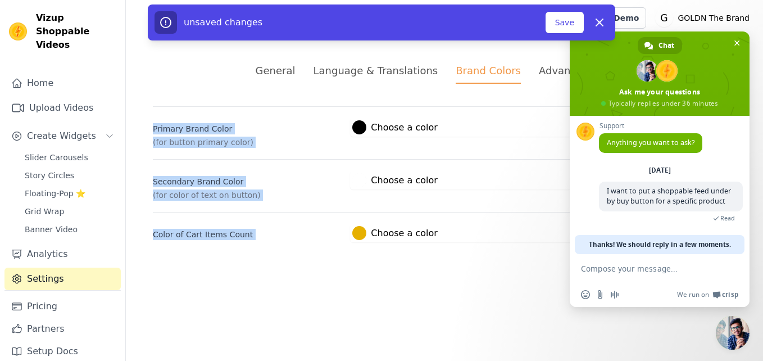
drag, startPoint x: 705, startPoint y: 44, endPoint x: 724, endPoint y: 120, distance: 78.2
click at [724, 120] on body "Vizup Shoppable Videos Home Upload Videos Create Widgets Slider Carousels Story…" at bounding box center [381, 134] width 763 height 269
click at [514, 158] on div "Primary Brand Color (for button primary color) #000000 Choose a color #000000 1…" at bounding box center [444, 174] width 583 height 136
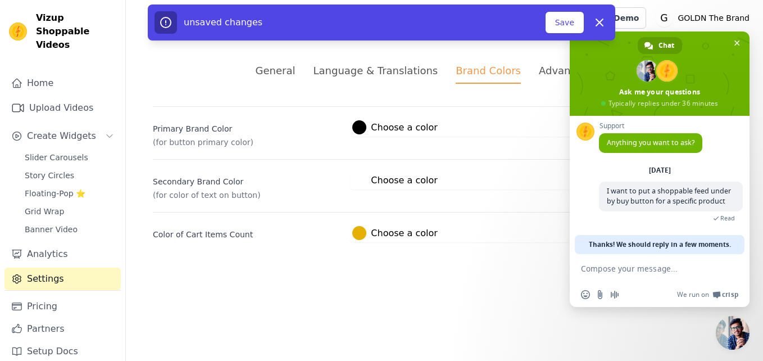
click at [514, 158] on div "Primary Brand Color (for button primary color) #000000 Choose a color #000000 1…" at bounding box center [444, 174] width 583 height 136
click at [542, 68] on div "Advanced Settings" at bounding box center [586, 70] width 94 height 15
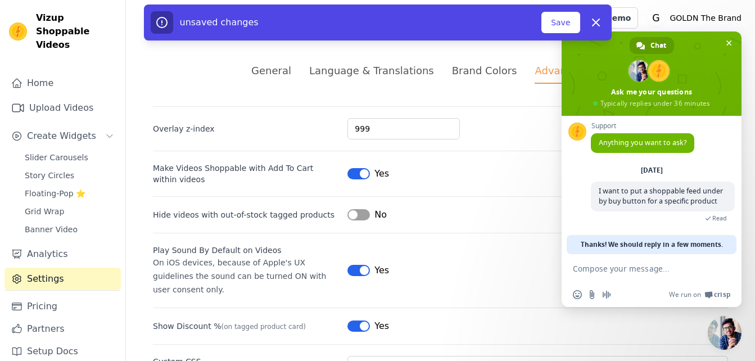
click at [561, 10] on div "unsaved changes Save Dismiss" at bounding box center [378, 22] width 468 height 36
click at [558, 21] on button "Save" at bounding box center [560, 22] width 38 height 21
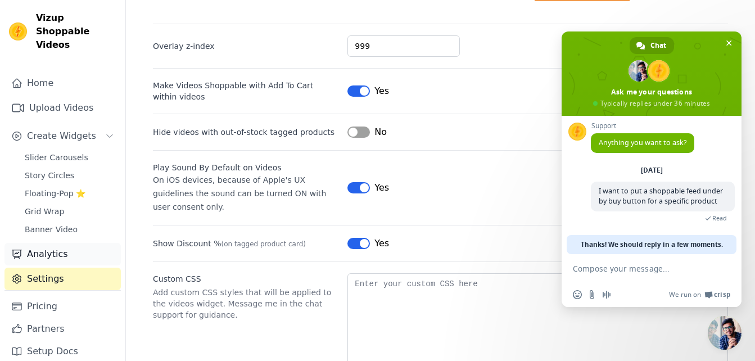
scroll to position [108, 0]
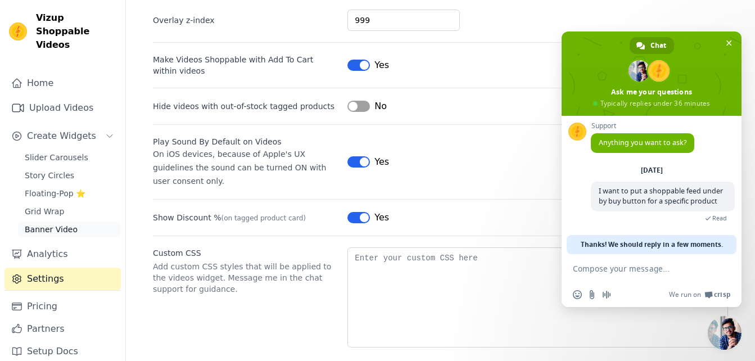
click at [67, 224] on span "Banner Video" at bounding box center [51, 229] width 53 height 11
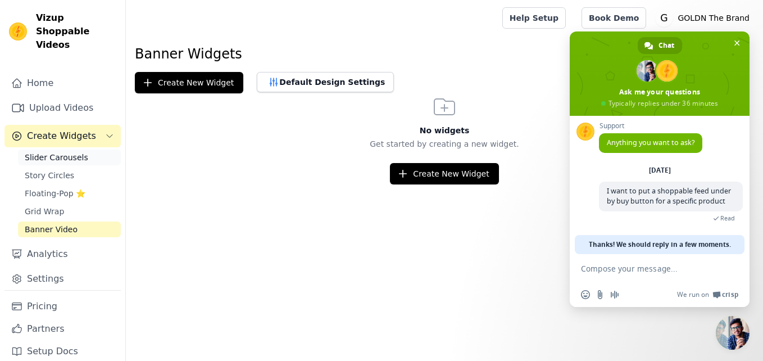
click at [70, 152] on span "Slider Carousels" at bounding box center [57, 157] width 64 height 11
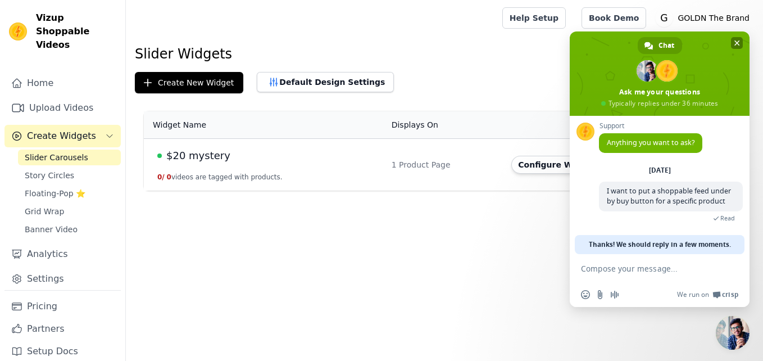
click at [737, 39] on span "Close chat" at bounding box center [737, 43] width 12 height 12
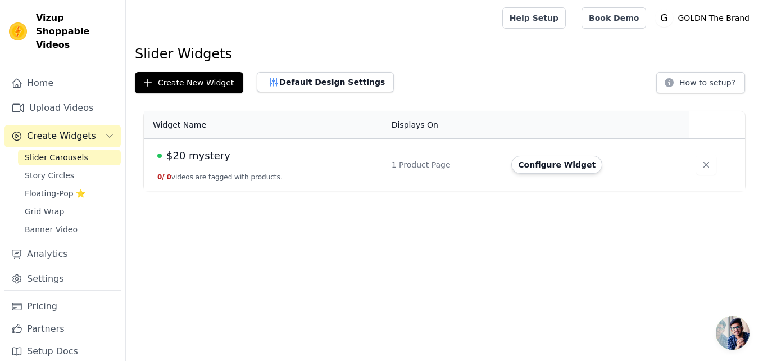
click at [218, 180] on button "0 / 0 videos are tagged with products." at bounding box center [219, 177] width 125 height 9
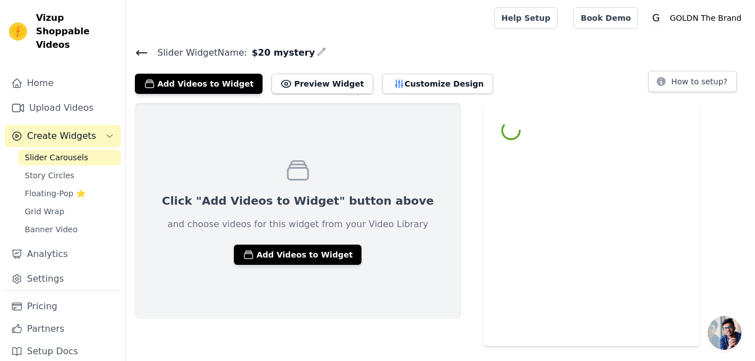
scroll to position [33, 0]
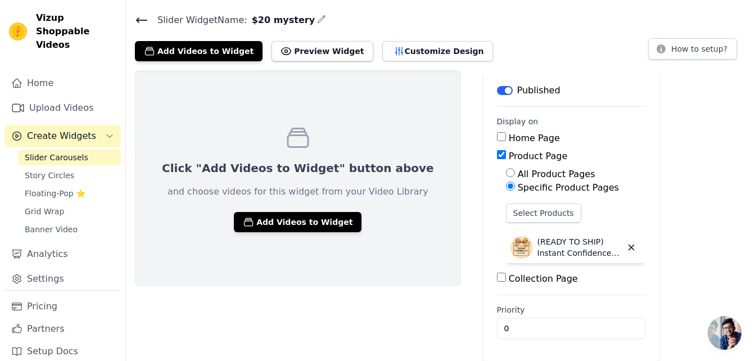
click at [74, 129] on span "Create Widgets" at bounding box center [61, 135] width 69 height 13
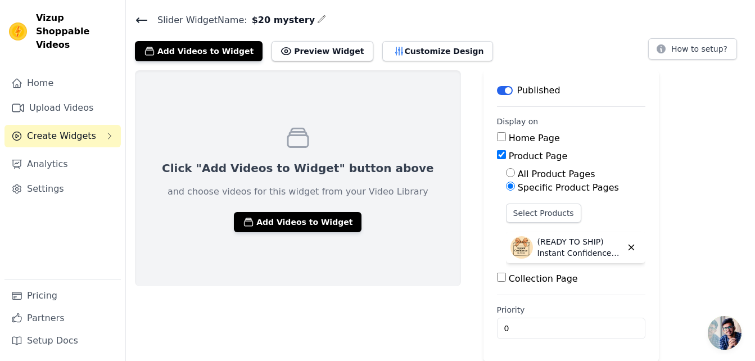
click at [67, 131] on button "Create Widgets" at bounding box center [62, 136] width 116 height 22
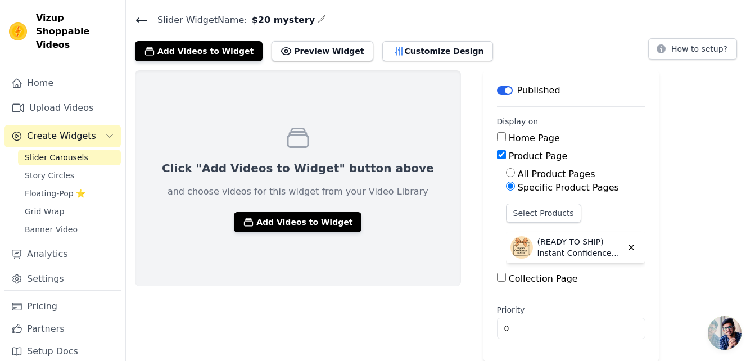
click at [79, 152] on span "Slider Carousels" at bounding box center [57, 157] width 64 height 11
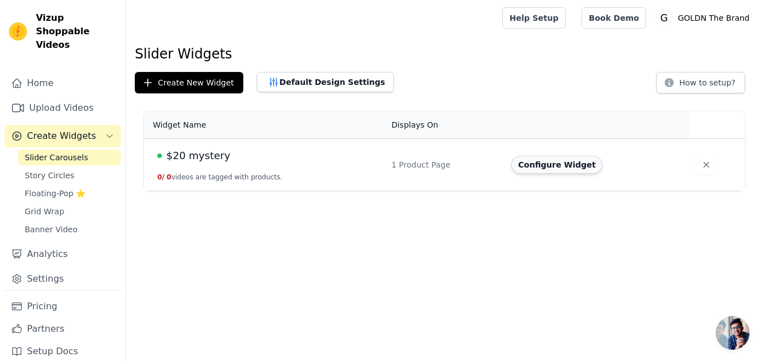
click at [570, 170] on button "Configure Widget" at bounding box center [556, 165] width 91 height 18
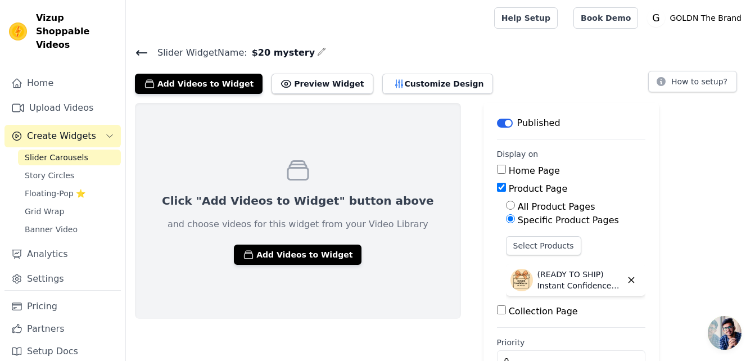
scroll to position [33, 0]
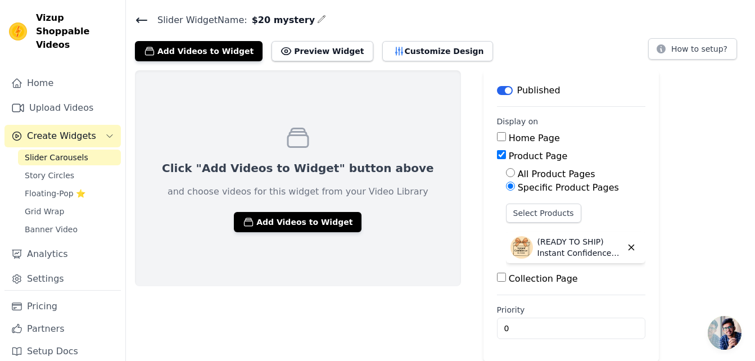
click at [545, 247] on p "(READY TO SHIP) Instant Confidence in a Box - Handmade Mystery Shorties" at bounding box center [579, 247] width 84 height 22
click at [506, 207] on button "Select Products" at bounding box center [543, 212] width 75 height 19
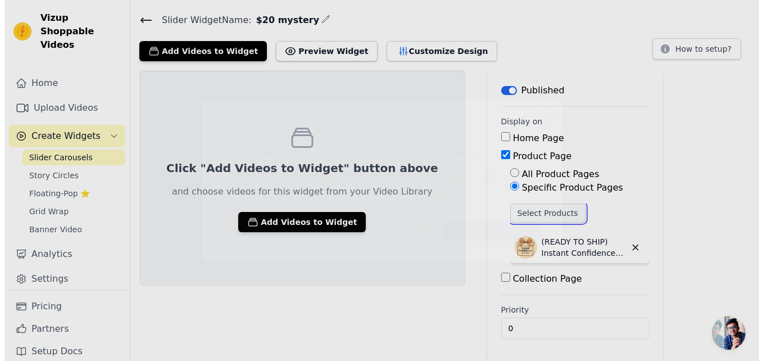
scroll to position [0, 0]
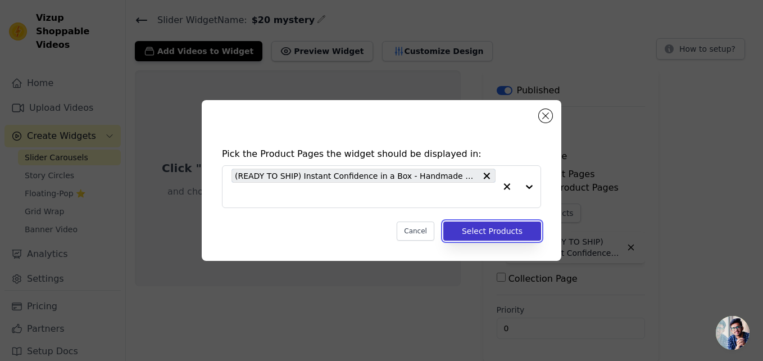
click at [500, 234] on button "Select Products" at bounding box center [492, 230] width 98 height 19
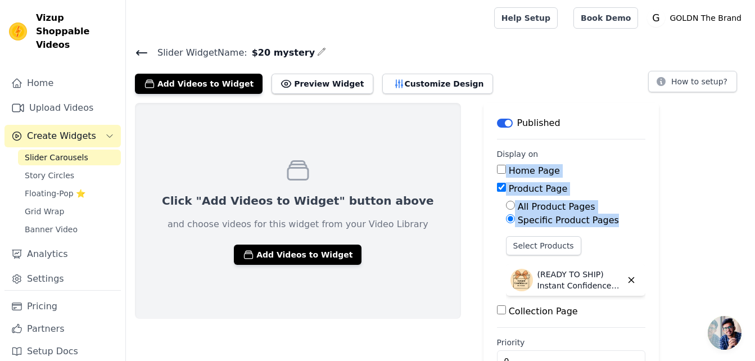
drag, startPoint x: 619, startPoint y: 223, endPoint x: 615, endPoint y: 154, distance: 68.7
click at [615, 154] on div "Click "Add Videos to Widget" button above and choose videos for this widget fro…" at bounding box center [440, 248] width 629 height 291
drag, startPoint x: 615, startPoint y: 154, endPoint x: 682, endPoint y: 185, distance: 73.4
click at [682, 185] on div "Click "Add Videos to Widget" button above and choose videos for this widget fro…" at bounding box center [440, 248] width 629 height 291
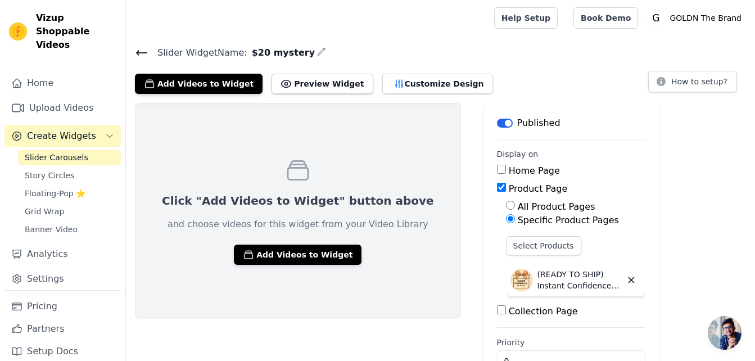
scroll to position [33, 0]
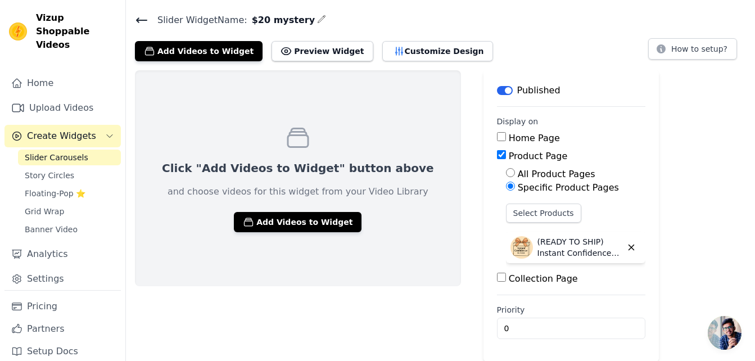
click at [497, 86] on button "Label" at bounding box center [505, 90] width 16 height 9
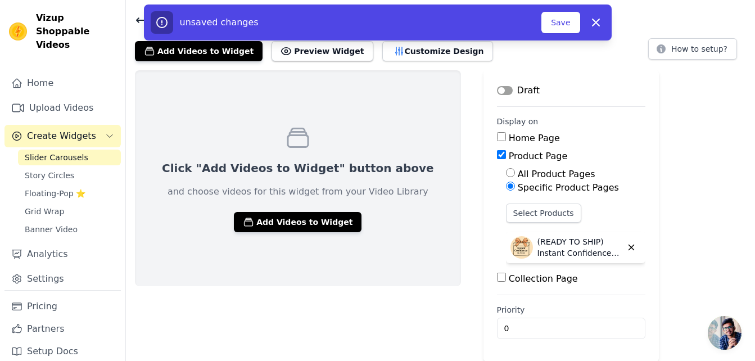
click at [497, 86] on button "Label" at bounding box center [505, 90] width 16 height 9
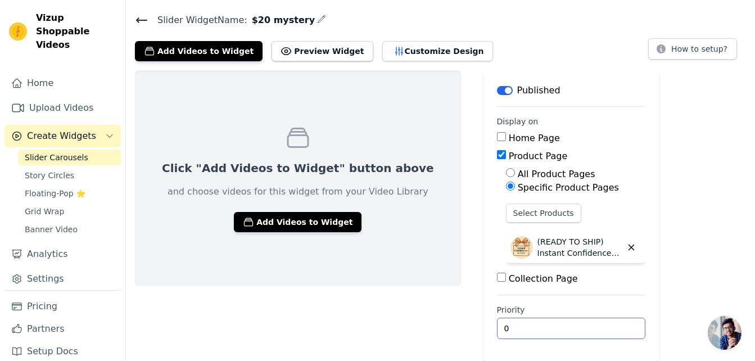
click at [591, 337] on input "0" at bounding box center [571, 328] width 148 height 21
click at [576, 325] on input "1" at bounding box center [571, 328] width 148 height 21
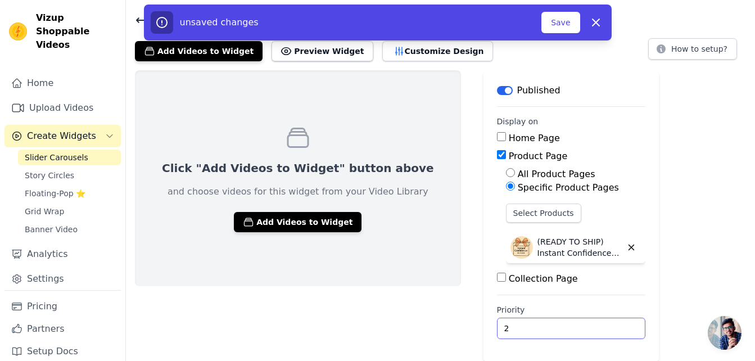
click at [576, 325] on input "2" at bounding box center [571, 328] width 148 height 21
click at [576, 325] on input "3" at bounding box center [571, 328] width 148 height 21
click at [576, 325] on input "4" at bounding box center [571, 328] width 148 height 21
click at [576, 325] on input "5" at bounding box center [571, 328] width 148 height 21
click at [576, 325] on input "6" at bounding box center [571, 328] width 148 height 21
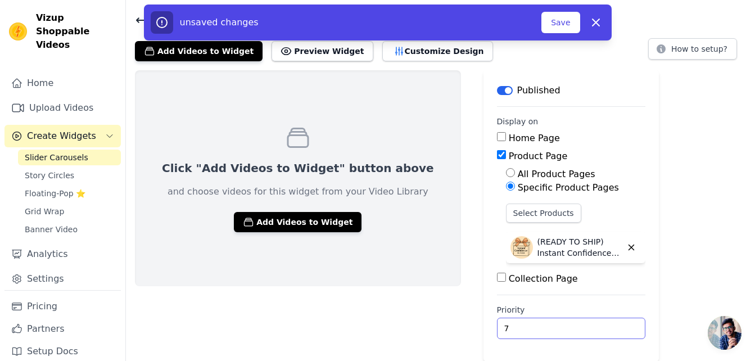
click at [576, 325] on input "7" at bounding box center [571, 328] width 148 height 21
click at [576, 325] on input "8" at bounding box center [571, 328] width 148 height 21
click at [576, 325] on input "9" at bounding box center [571, 328] width 148 height 21
click at [576, 325] on input "10" at bounding box center [571, 328] width 148 height 21
click at [555, 26] on button "Save" at bounding box center [560, 22] width 38 height 21
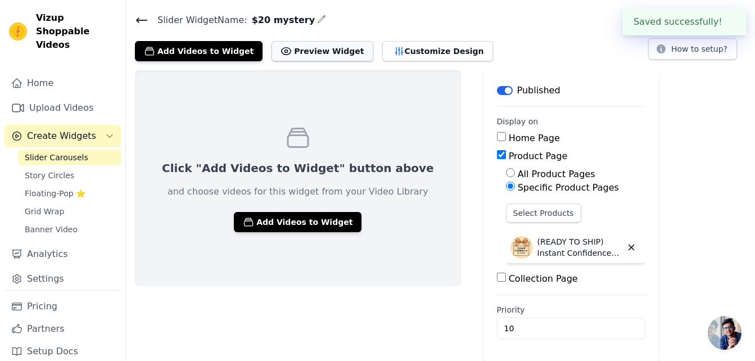
click at [284, 58] on button "Preview Widget" at bounding box center [321, 51] width 101 height 20
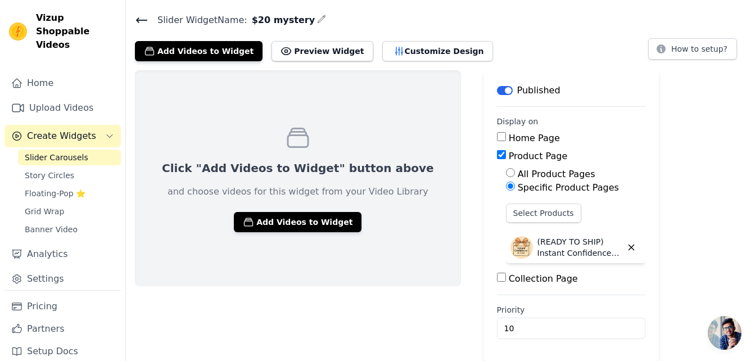
click at [722, 336] on span "Open chat" at bounding box center [725, 333] width 34 height 34
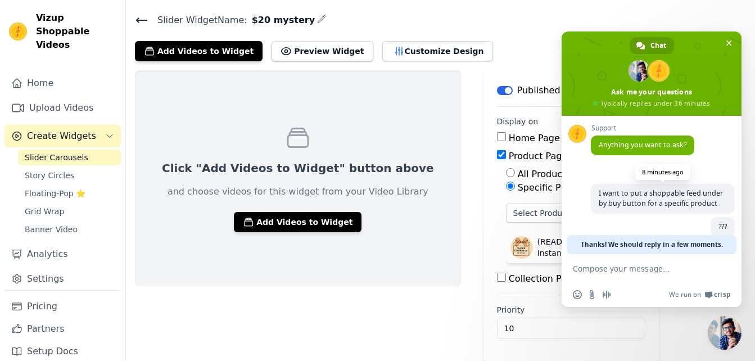
scroll to position [25, 0]
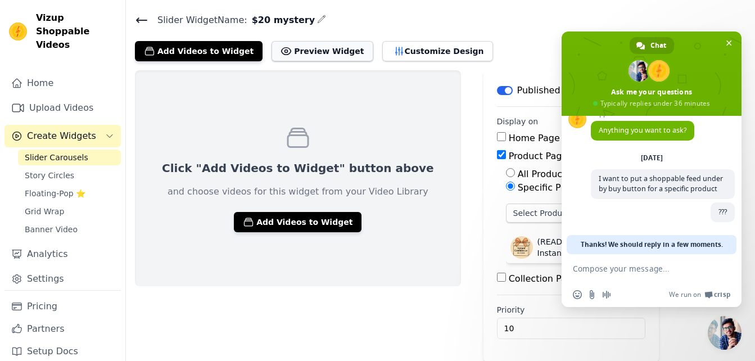
click at [301, 57] on button "Preview Widget" at bounding box center [321, 51] width 101 height 20
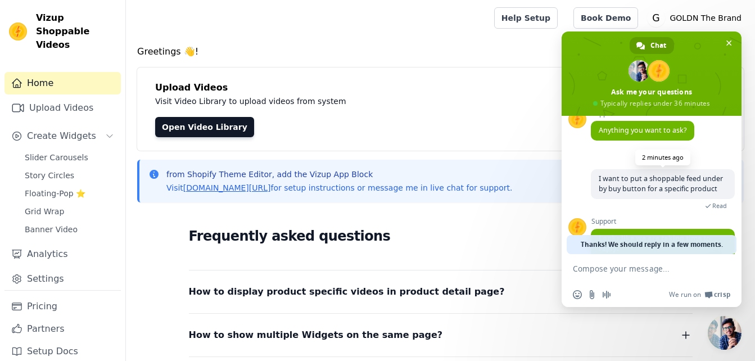
scroll to position [106, 0]
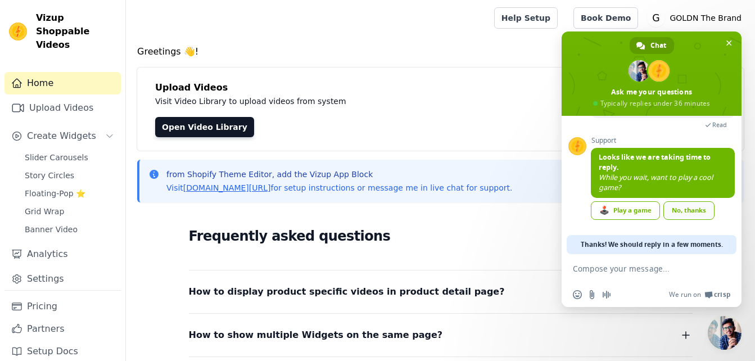
click at [692, 209] on div "No, thanks" at bounding box center [688, 210] width 51 height 19
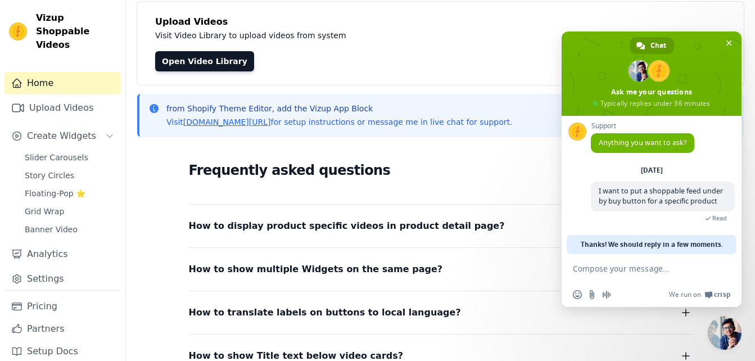
scroll to position [83, 0]
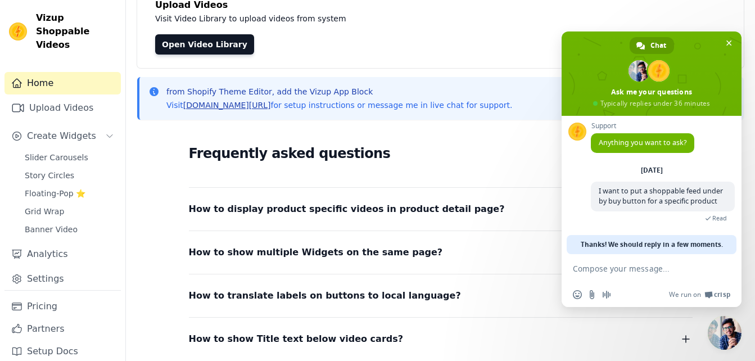
click at [248, 107] on link "vizupcommerce.com/docs" at bounding box center [227, 105] width 88 height 9
click at [61, 97] on link "Upload Videos" at bounding box center [62, 108] width 116 height 22
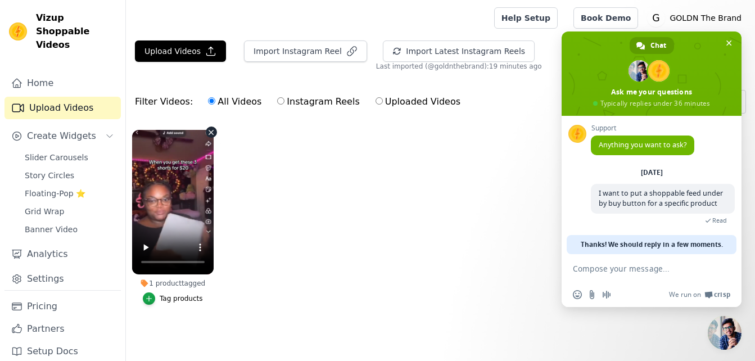
scroll to position [12, 0]
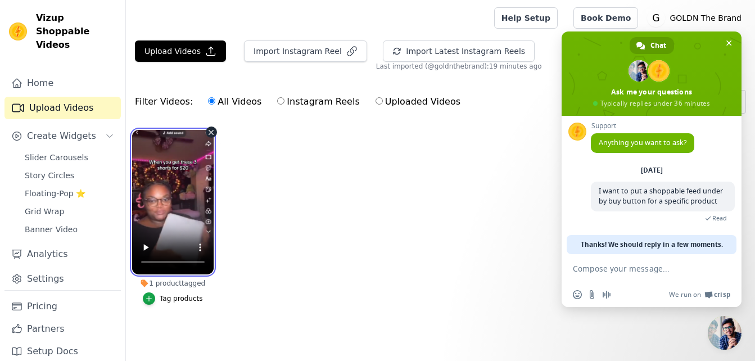
click at [183, 182] on video at bounding box center [172, 202] width 81 height 144
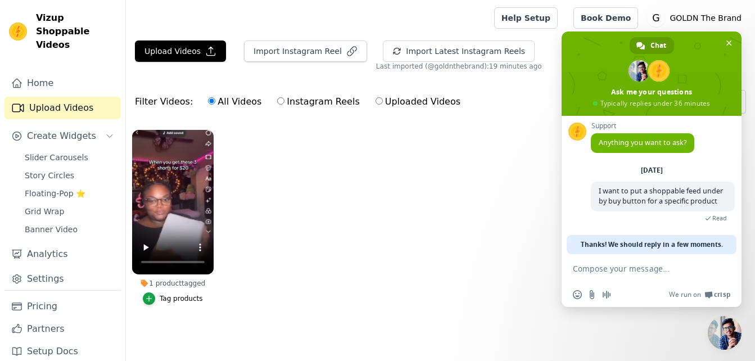
click at [181, 297] on div "Tag products" at bounding box center [181, 298] width 43 height 9
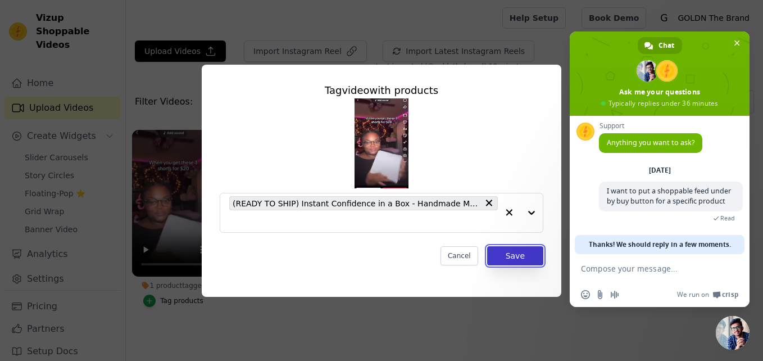
click at [527, 252] on button "Save" at bounding box center [515, 255] width 56 height 19
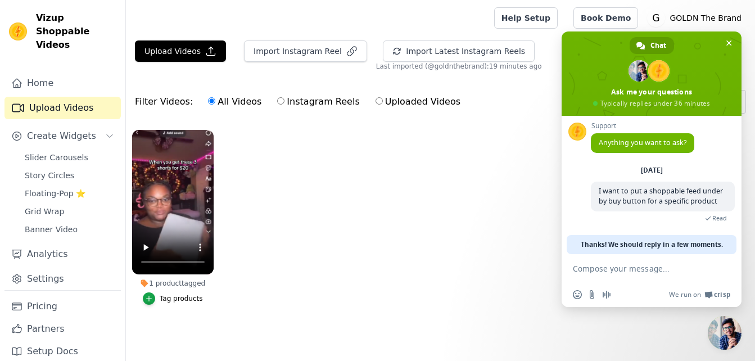
scroll to position [0, 0]
click at [545, 20] on link "Help Setup" at bounding box center [526, 17] width 64 height 21
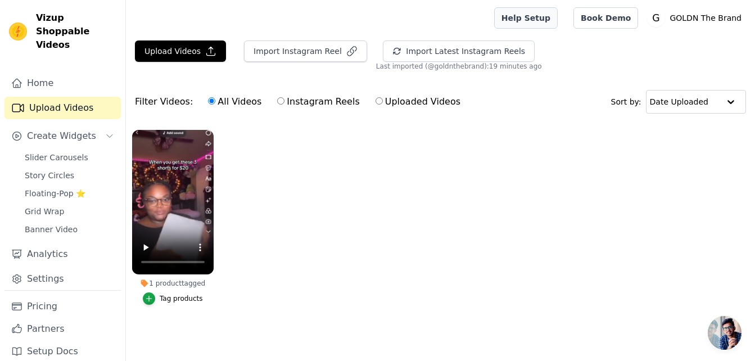
type textarea "?\"
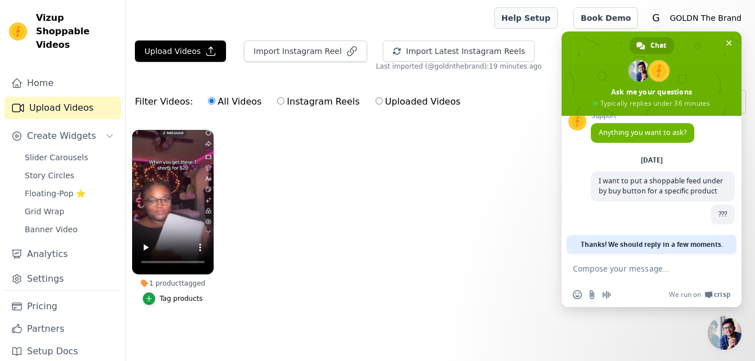
scroll to position [25, 0]
